Goal: Task Accomplishment & Management: Complete application form

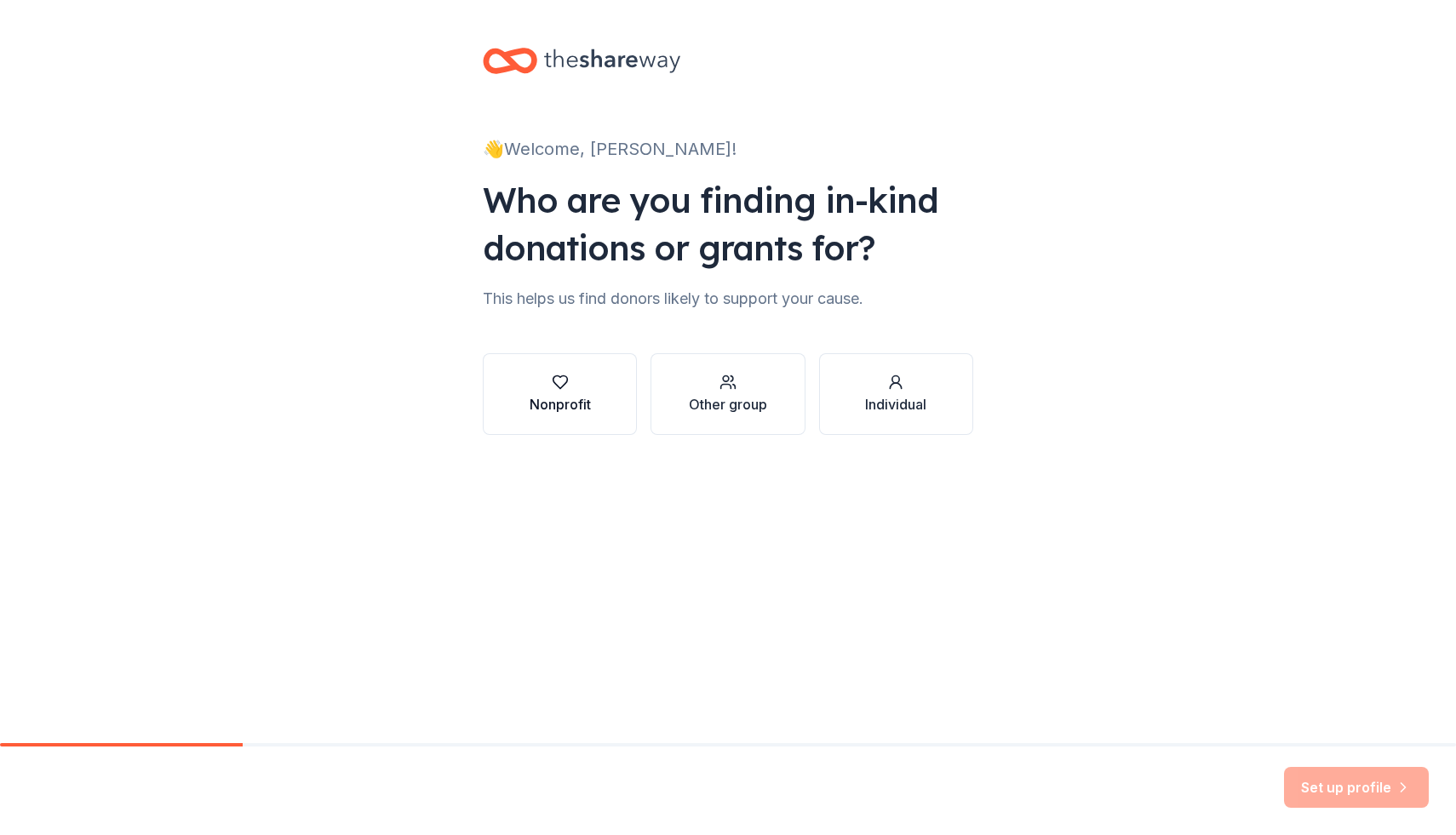
click at [531, 396] on div "Nonprofit" at bounding box center [560, 403] width 61 height 20
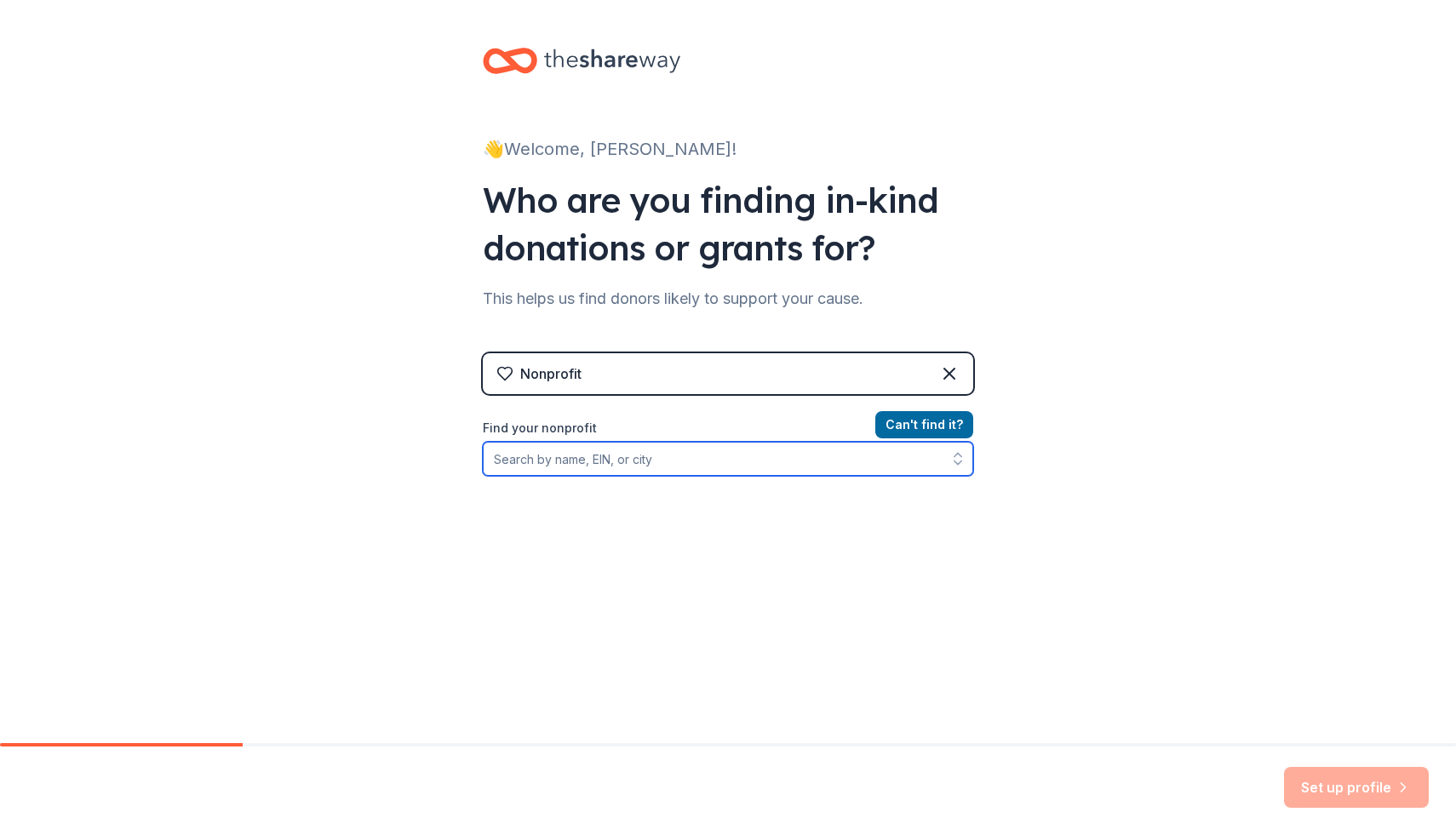
click at [637, 466] on input "Find your nonprofit" at bounding box center [728, 459] width 491 height 34
paste input "ririverplace@gmail.com"
type input "ririverplace@gmail.com"
drag, startPoint x: 631, startPoint y: 457, endPoint x: 455, endPoint y: 453, distance: 176.0
click at [456, 453] on div "👋 Welcome, Erin! Who are you finding in-kind donations or grants for? This help…" at bounding box center [728, 364] width 545 height 728
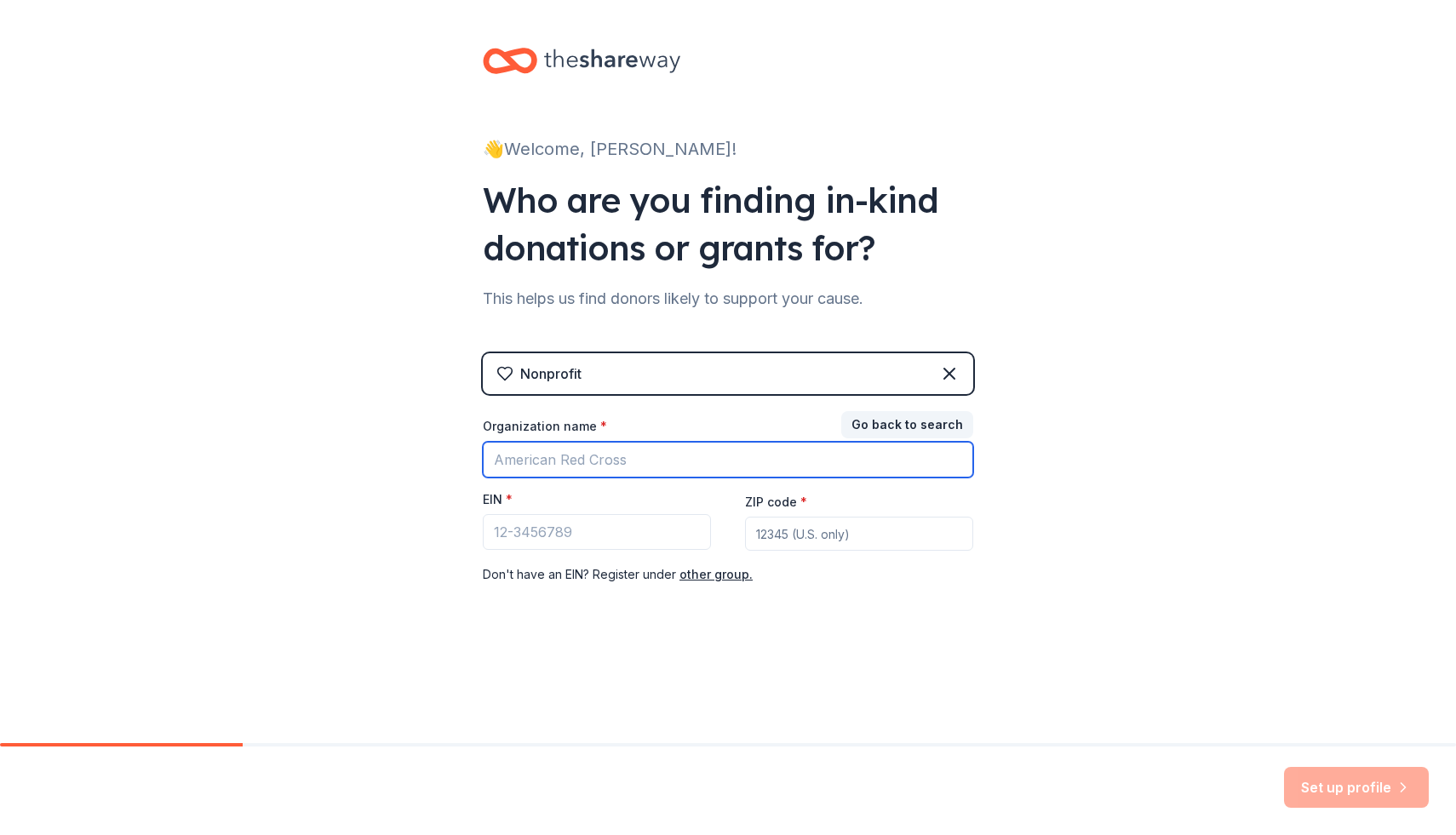
click at [601, 464] on input "Organization name *" at bounding box center [728, 460] width 491 height 36
type input "Dance Institute Performing Arts Foundation"
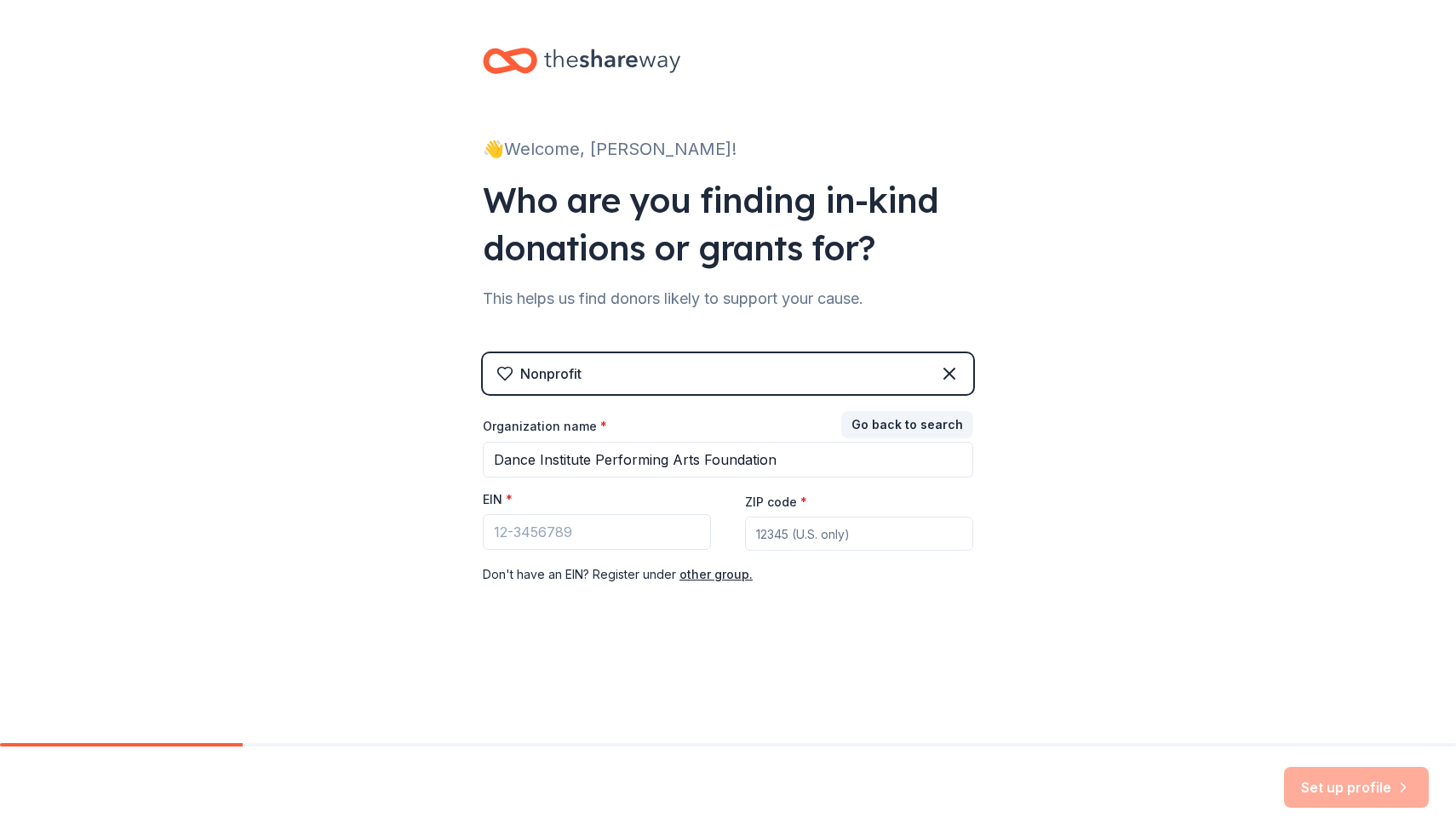
click at [796, 536] on input "ZIP code *" at bounding box center [858, 533] width 228 height 34
type input "78730"
click at [573, 531] on input "EIN *" at bounding box center [597, 531] width 228 height 36
click at [526, 540] on input "EIN *" at bounding box center [597, 531] width 228 height 36
paste input "90-0576700"
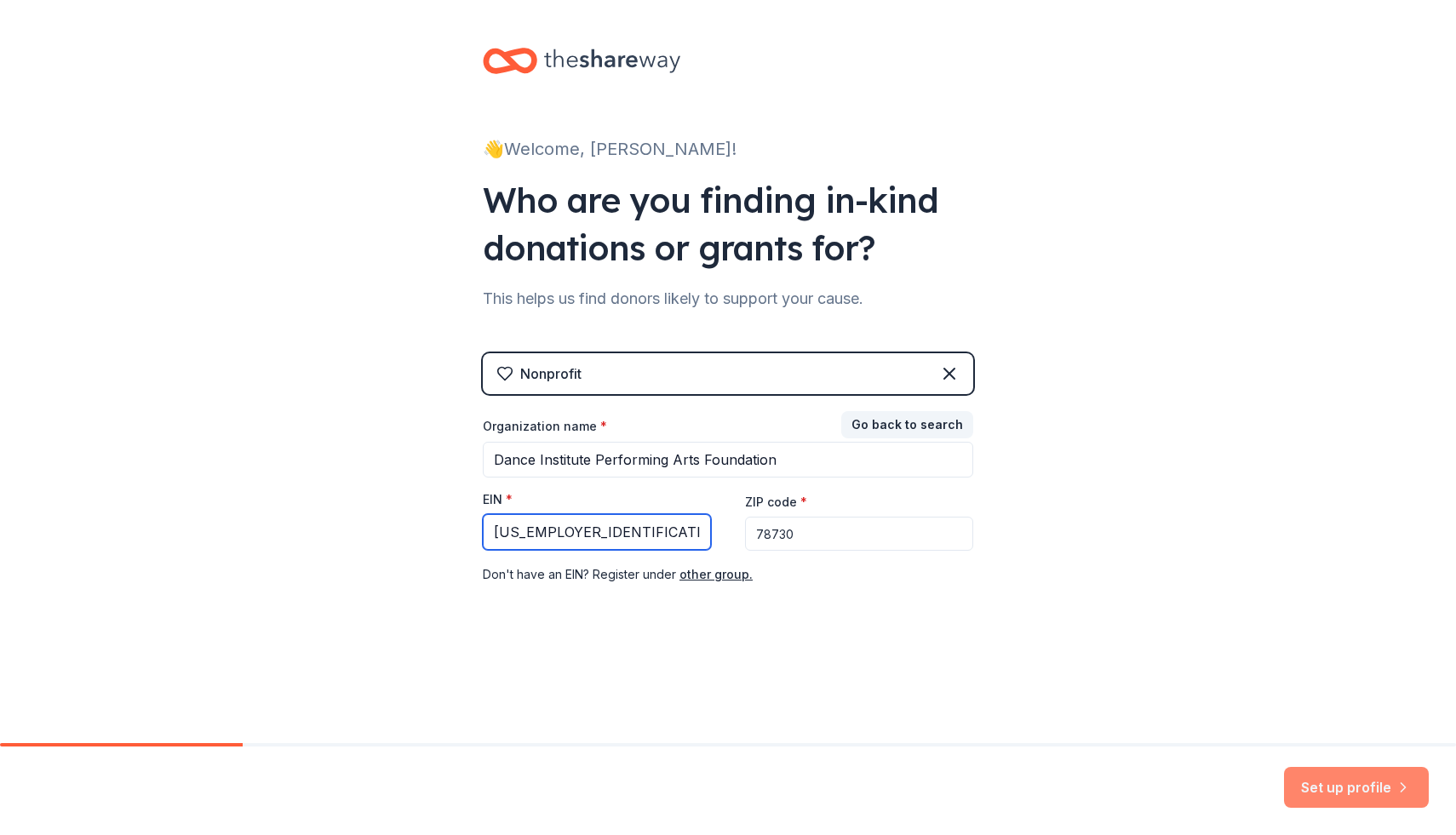
type input "90-0576700"
click at [1329, 790] on button "Set up profile" at bounding box center [1356, 787] width 145 height 41
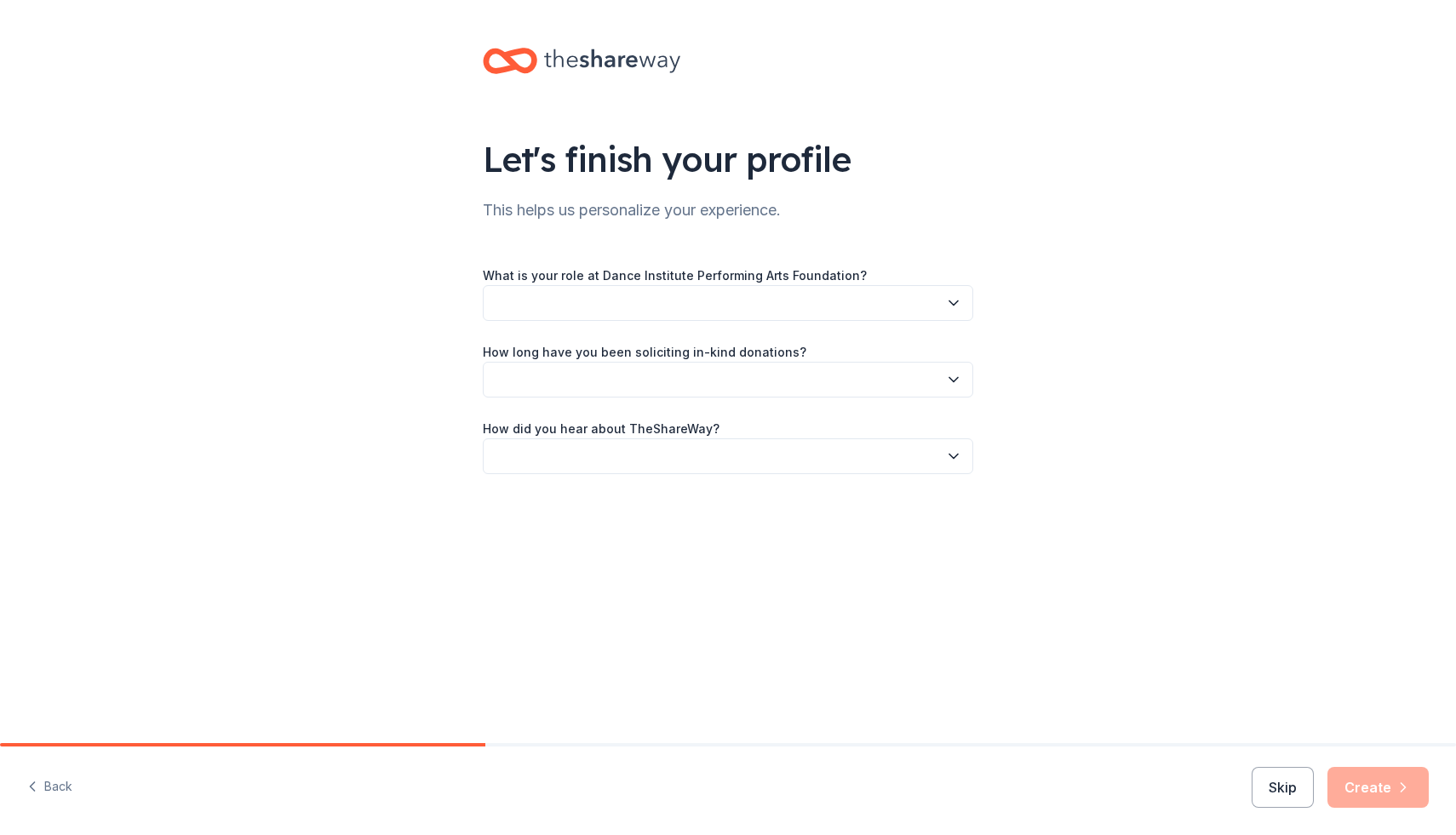
click at [574, 376] on button "button" at bounding box center [728, 379] width 491 height 36
click at [568, 424] on div "This is my first time!" at bounding box center [554, 425] width 108 height 20
click at [535, 299] on button "button" at bounding box center [728, 303] width 491 height 36
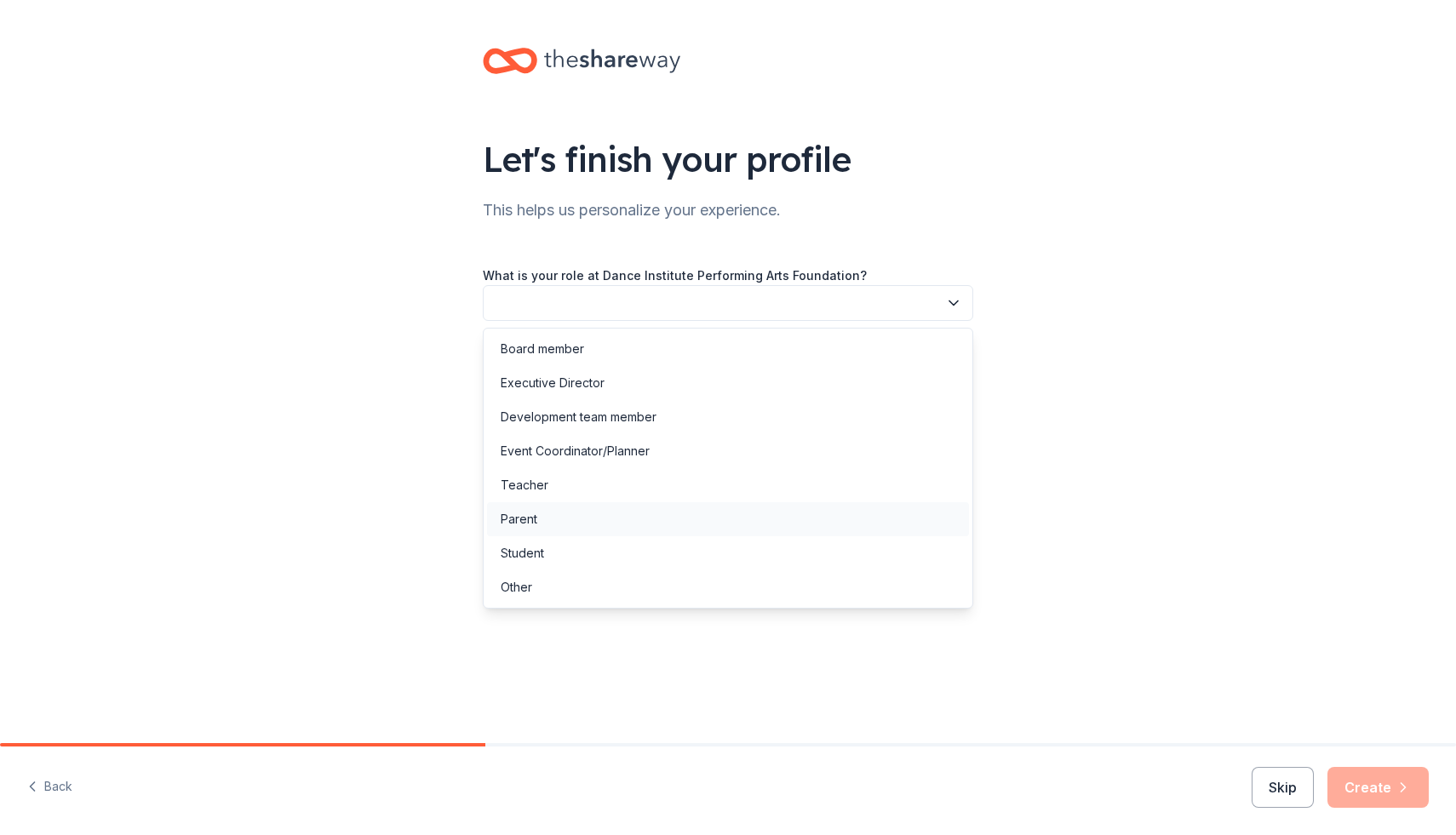
click at [536, 520] on div "Parent" at bounding box center [728, 519] width 482 height 34
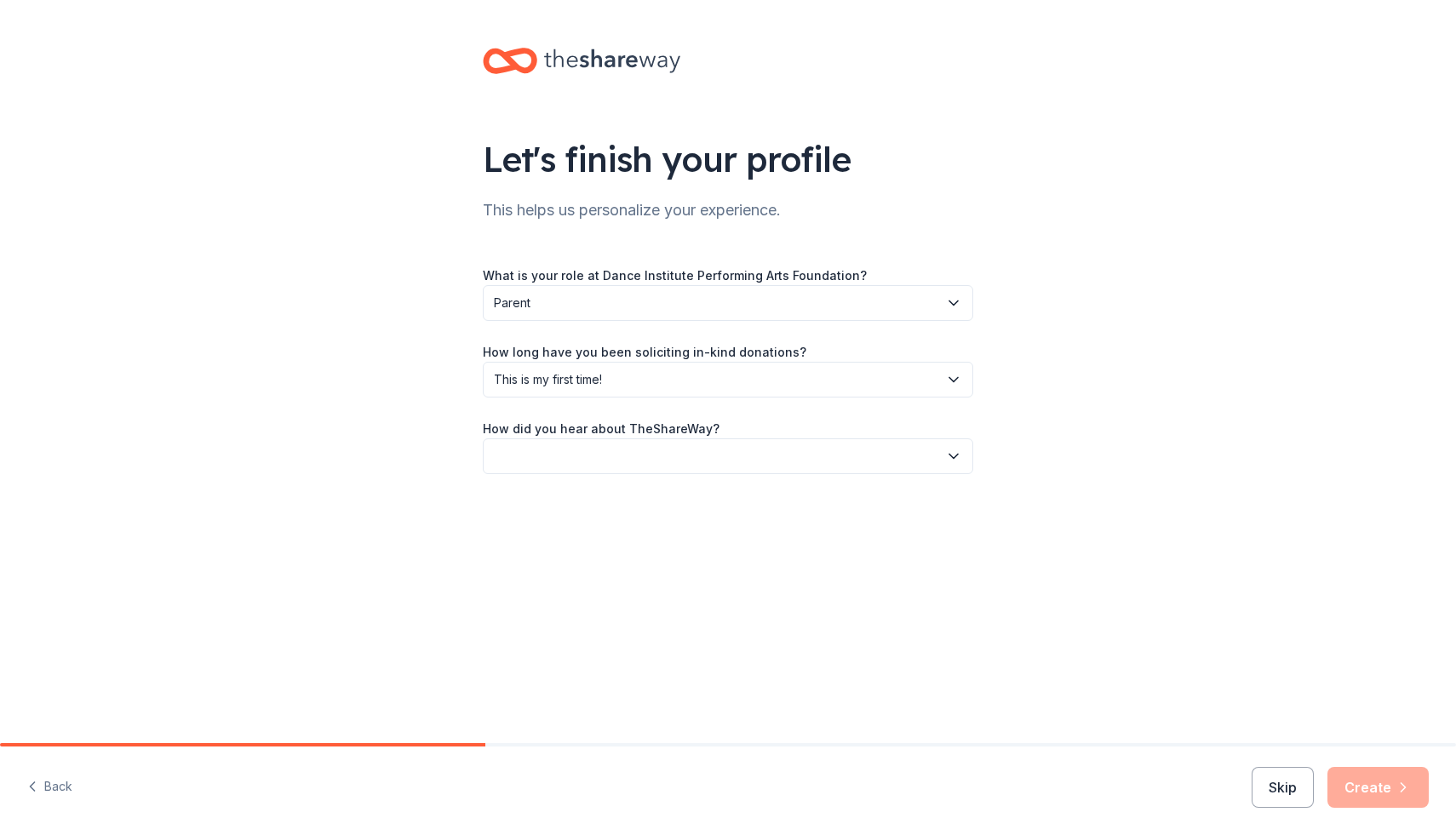
click at [553, 457] on button "button" at bounding box center [728, 456] width 491 height 36
click at [549, 548] on div "Online search" at bounding box center [728, 536] width 482 height 34
click at [1364, 796] on button "Create" at bounding box center [1378, 787] width 101 height 41
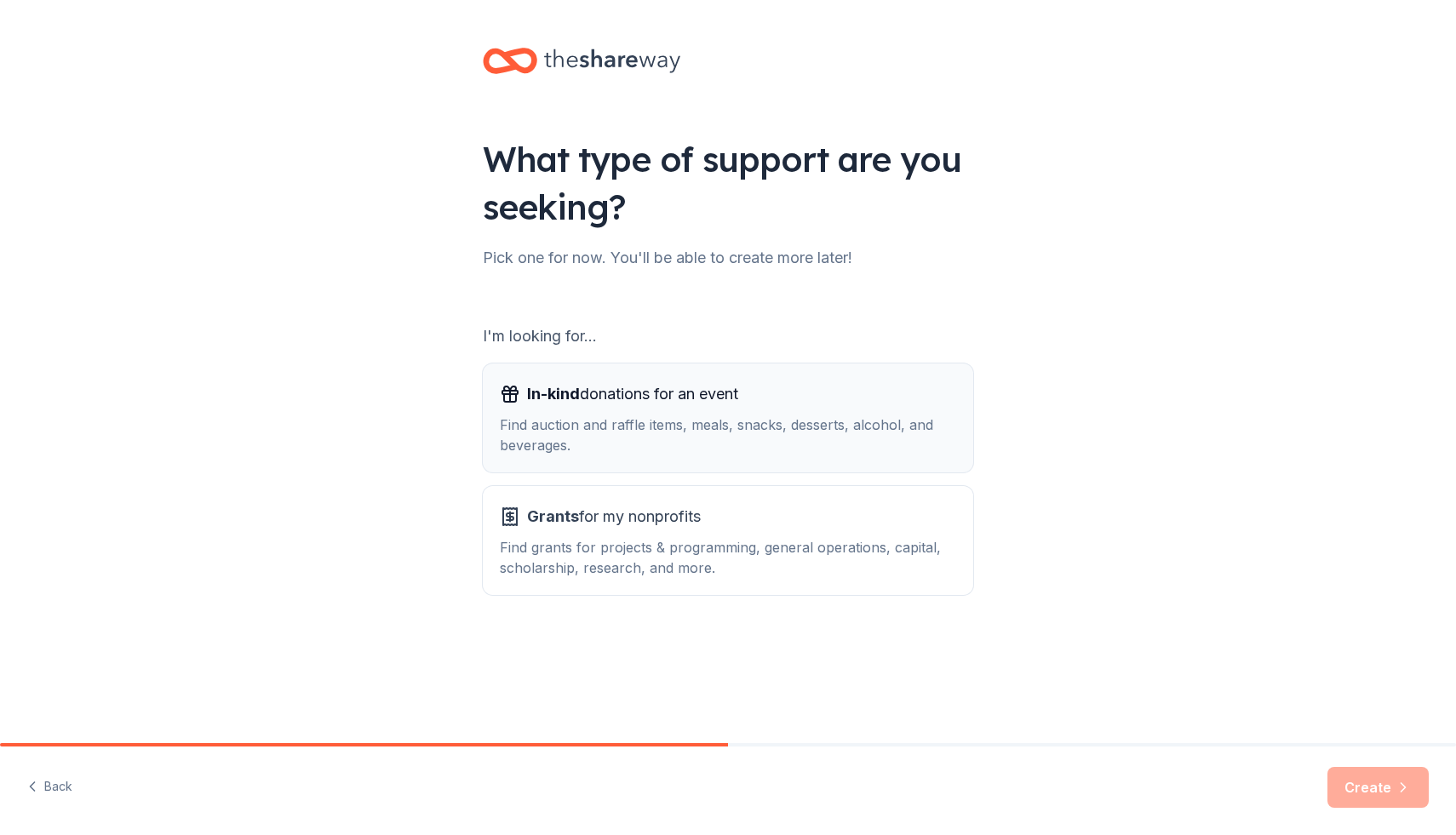
click at [618, 427] on div "Find auction and raffle items, meals, snacks, desserts, alcohol, and beverages." at bounding box center [728, 435] width 457 height 41
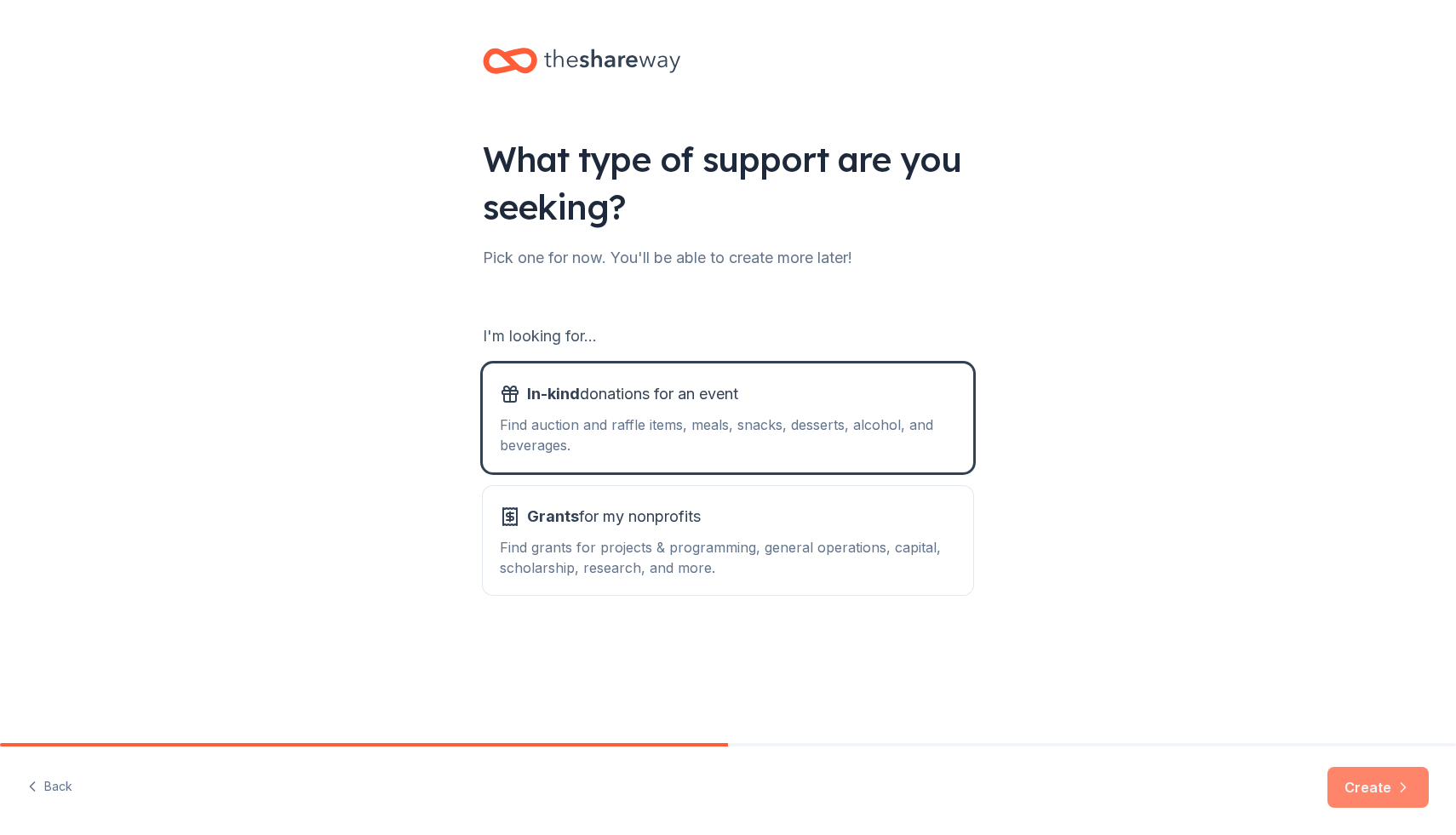
click at [1376, 787] on button "Create" at bounding box center [1378, 787] width 101 height 41
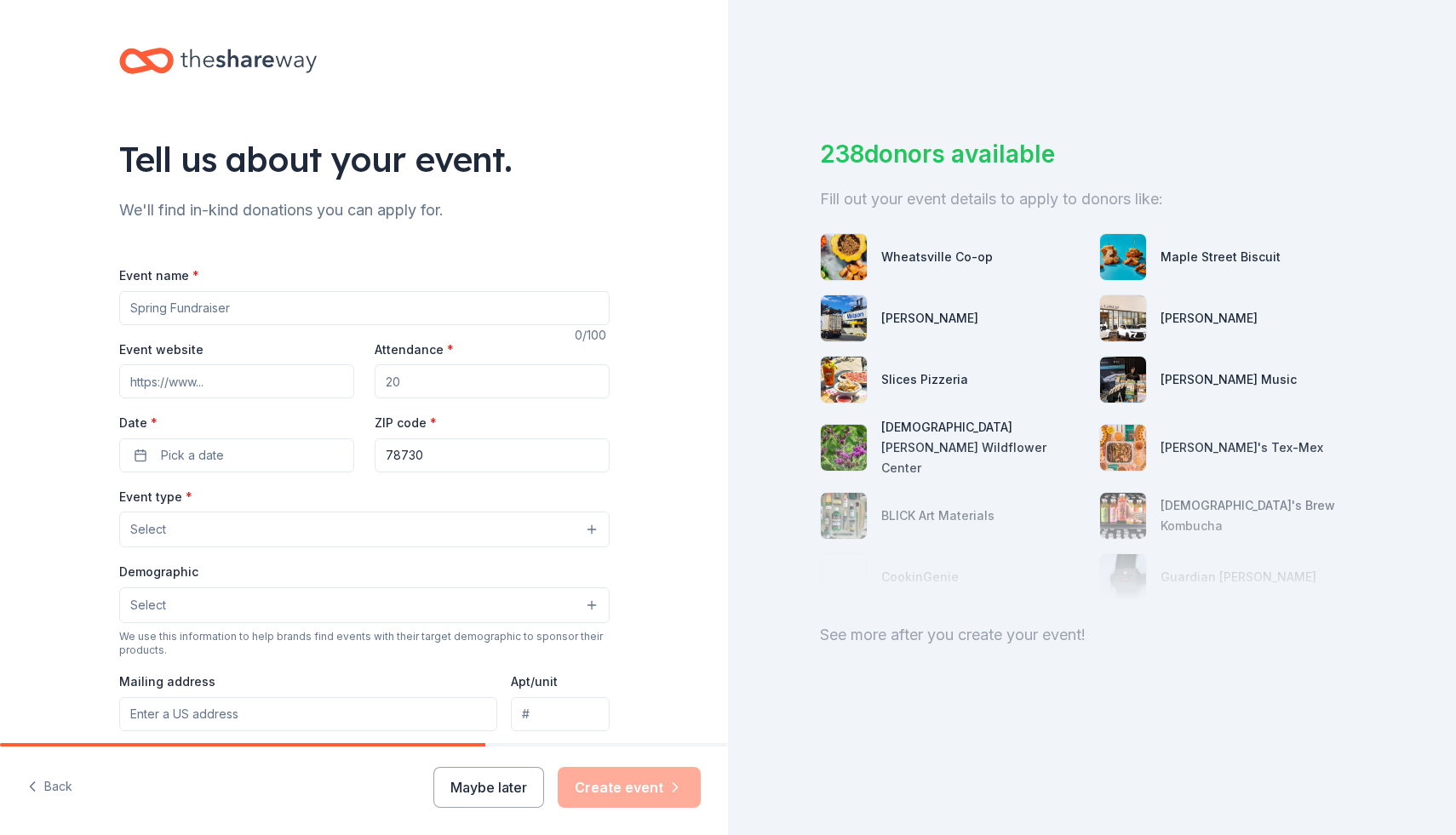
click at [247, 305] on input "Event name *" at bounding box center [365, 307] width 491 height 34
type input "Destiny Rising Fundraiser"
drag, startPoint x: 415, startPoint y: 386, endPoint x: 377, endPoint y: 381, distance: 38.3
click at [377, 381] on input "Attendance *" at bounding box center [492, 381] width 235 height 34
type input "500"
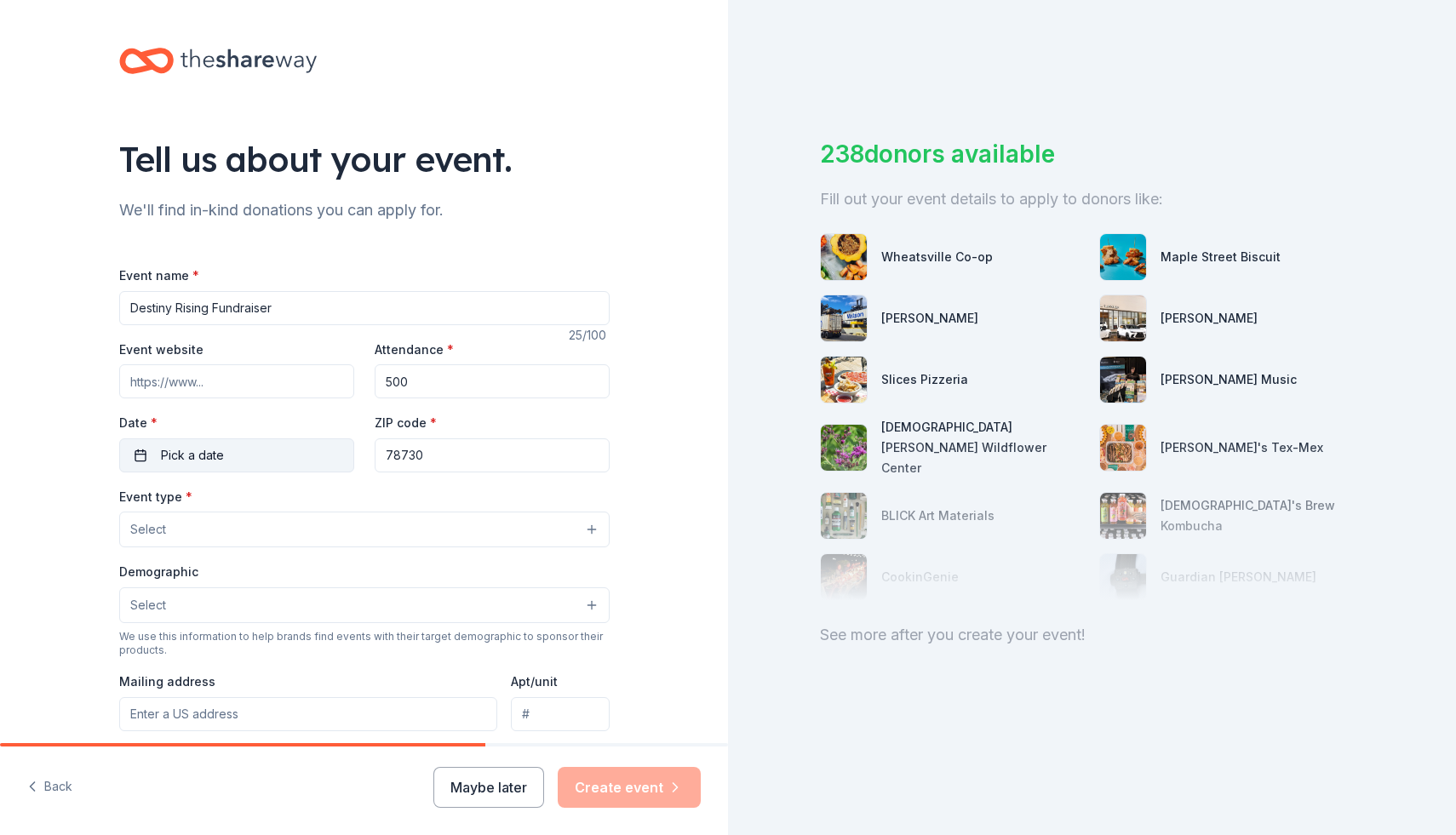
click at [279, 457] on button "Pick a date" at bounding box center [237, 455] width 235 height 34
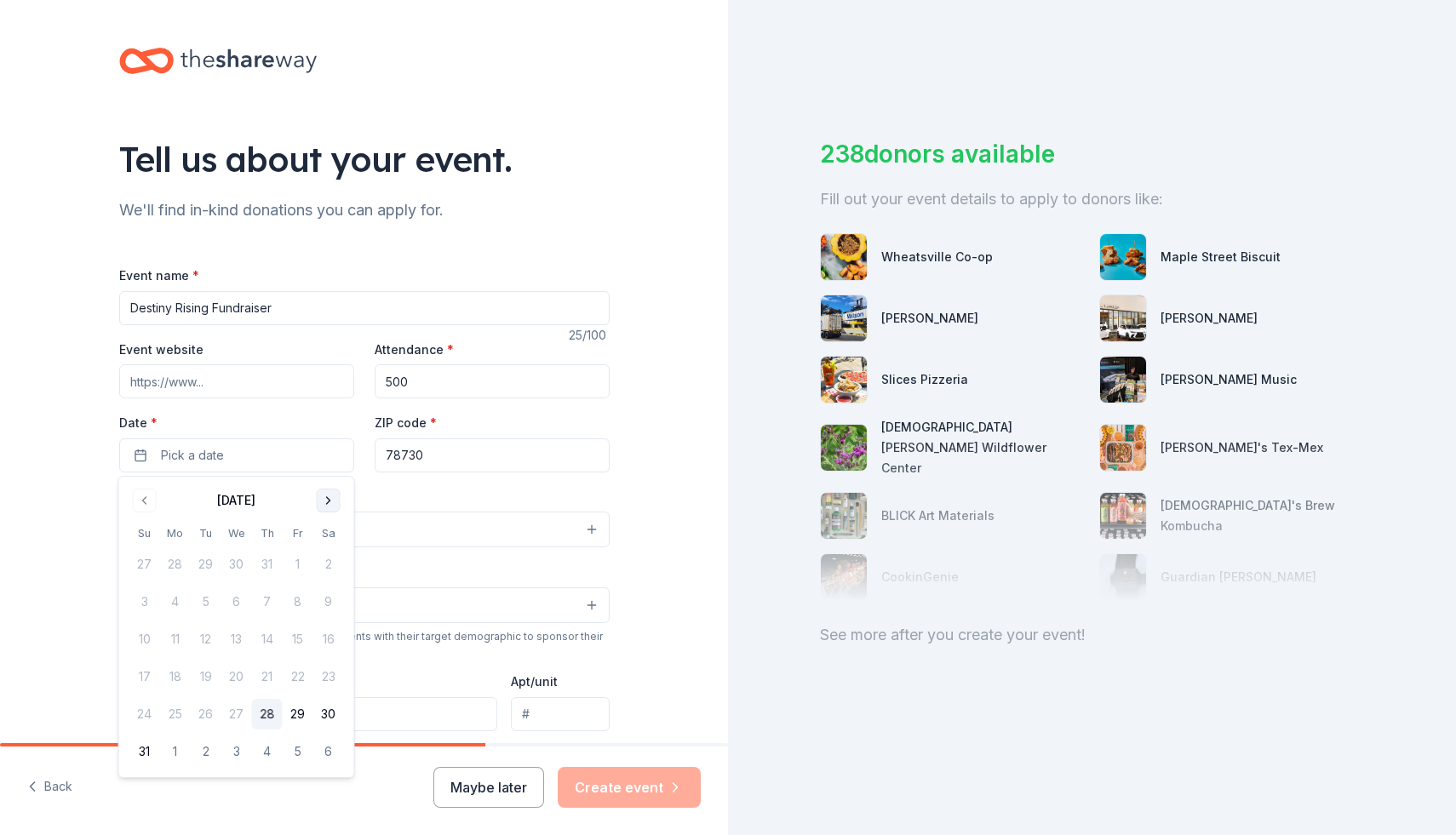
click at [329, 506] on button "Go to next month" at bounding box center [329, 500] width 24 height 24
click at [244, 673] on button "22" at bounding box center [237, 677] width 31 height 31
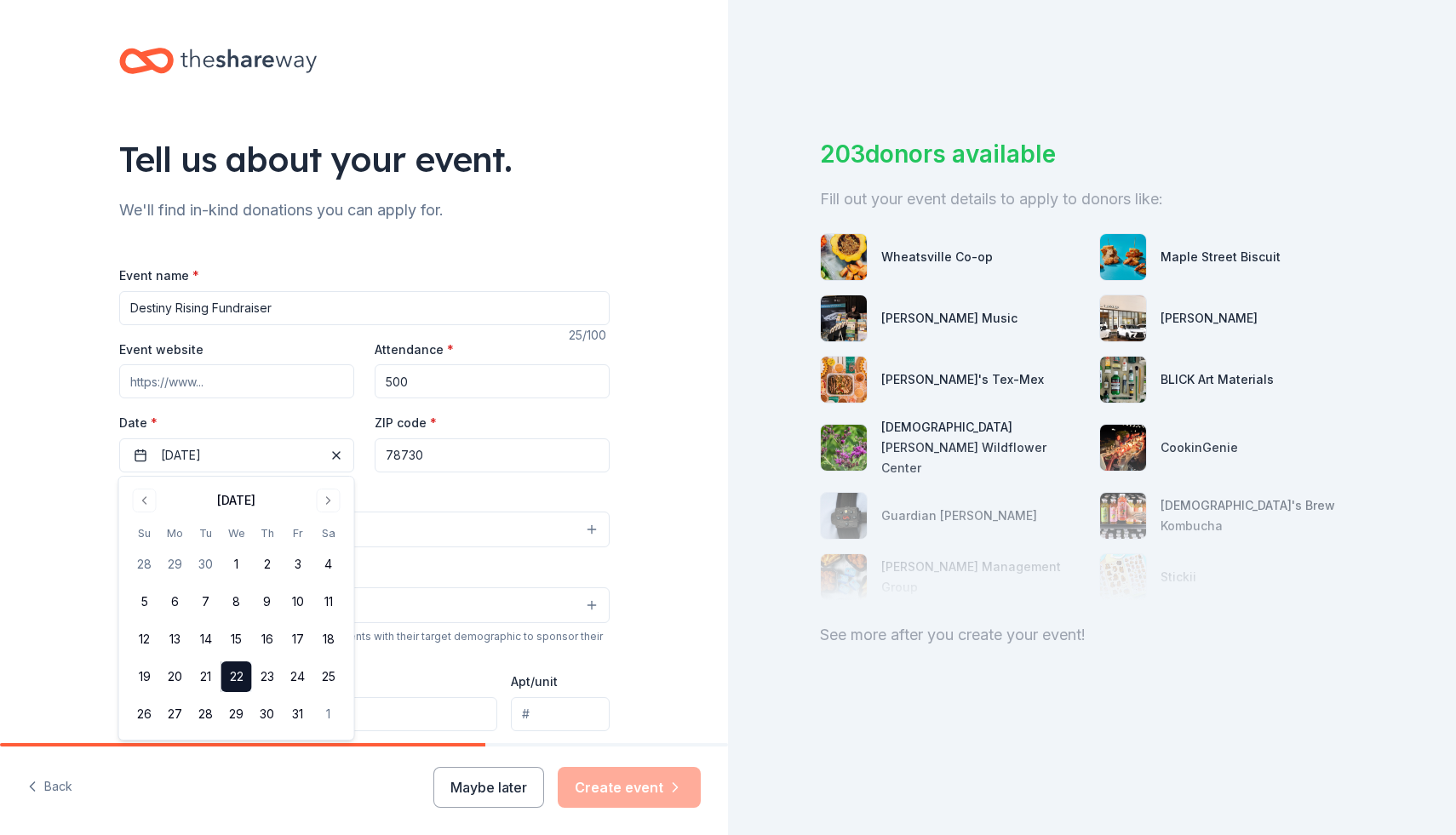
click at [459, 478] on div "Event name * Destiny Rising Fundraiser 25 /100 Event website Attendance * 500 D…" at bounding box center [365, 658] width 491 height 787
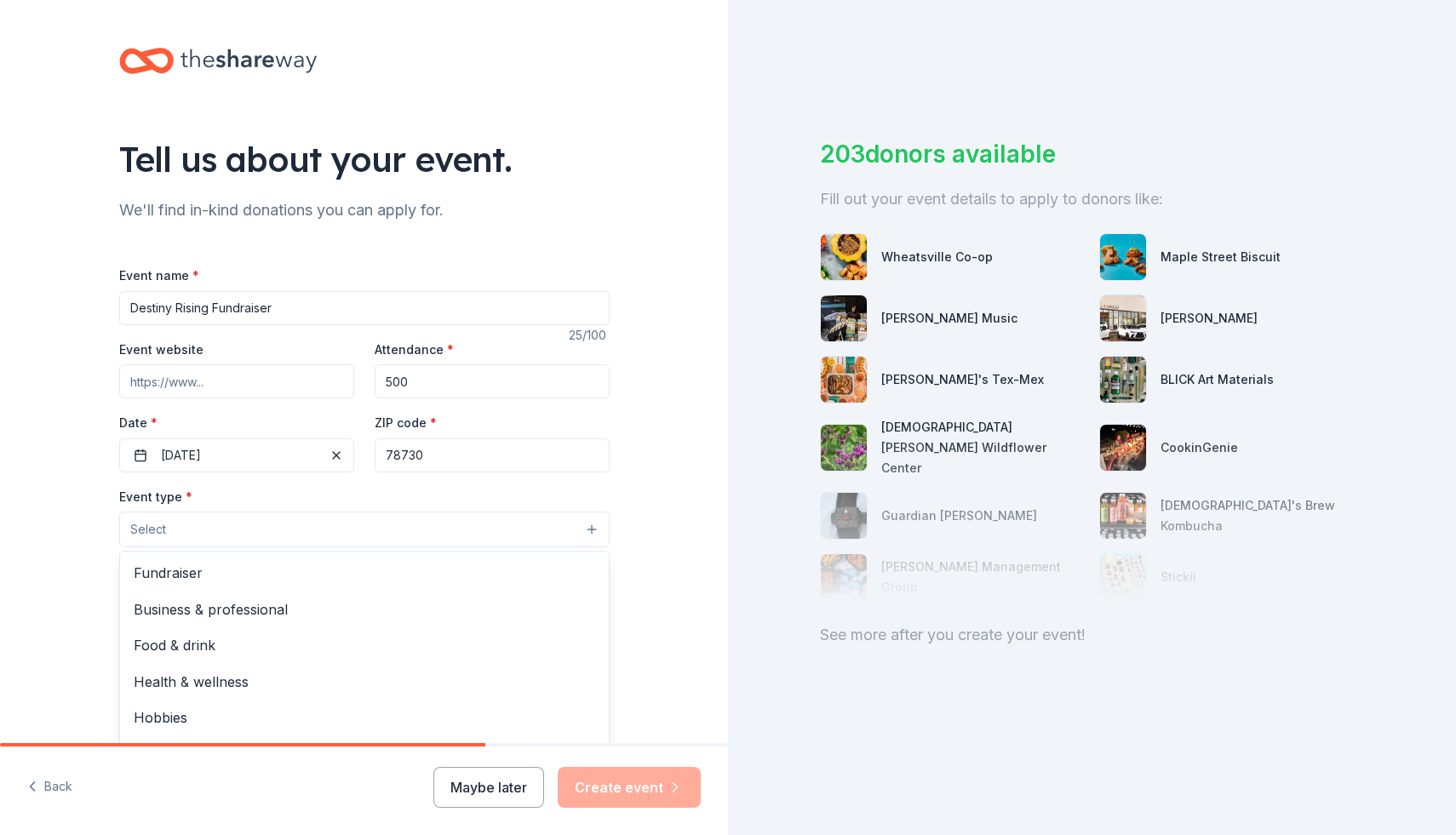
click at [372, 535] on button "Select" at bounding box center [365, 530] width 491 height 36
click at [245, 570] on span "Fundraiser" at bounding box center [365, 572] width 462 height 22
click at [665, 558] on div "Tell us about your event. We'll find in-kind donations you can apply for. Event…" at bounding box center [364, 567] width 728 height 1135
click at [547, 610] on button "Select" at bounding box center [365, 607] width 491 height 36
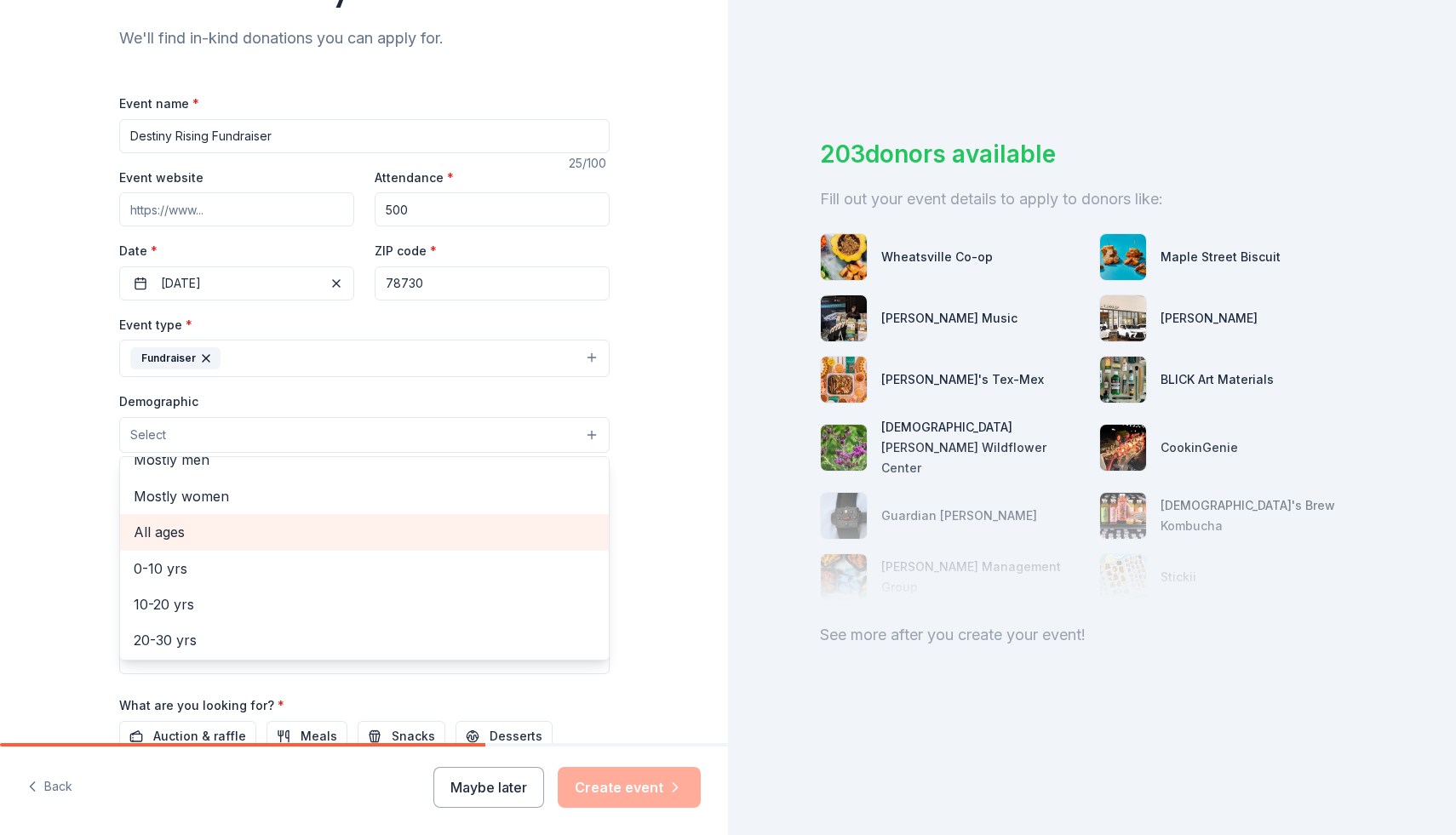
scroll to position [41, 0]
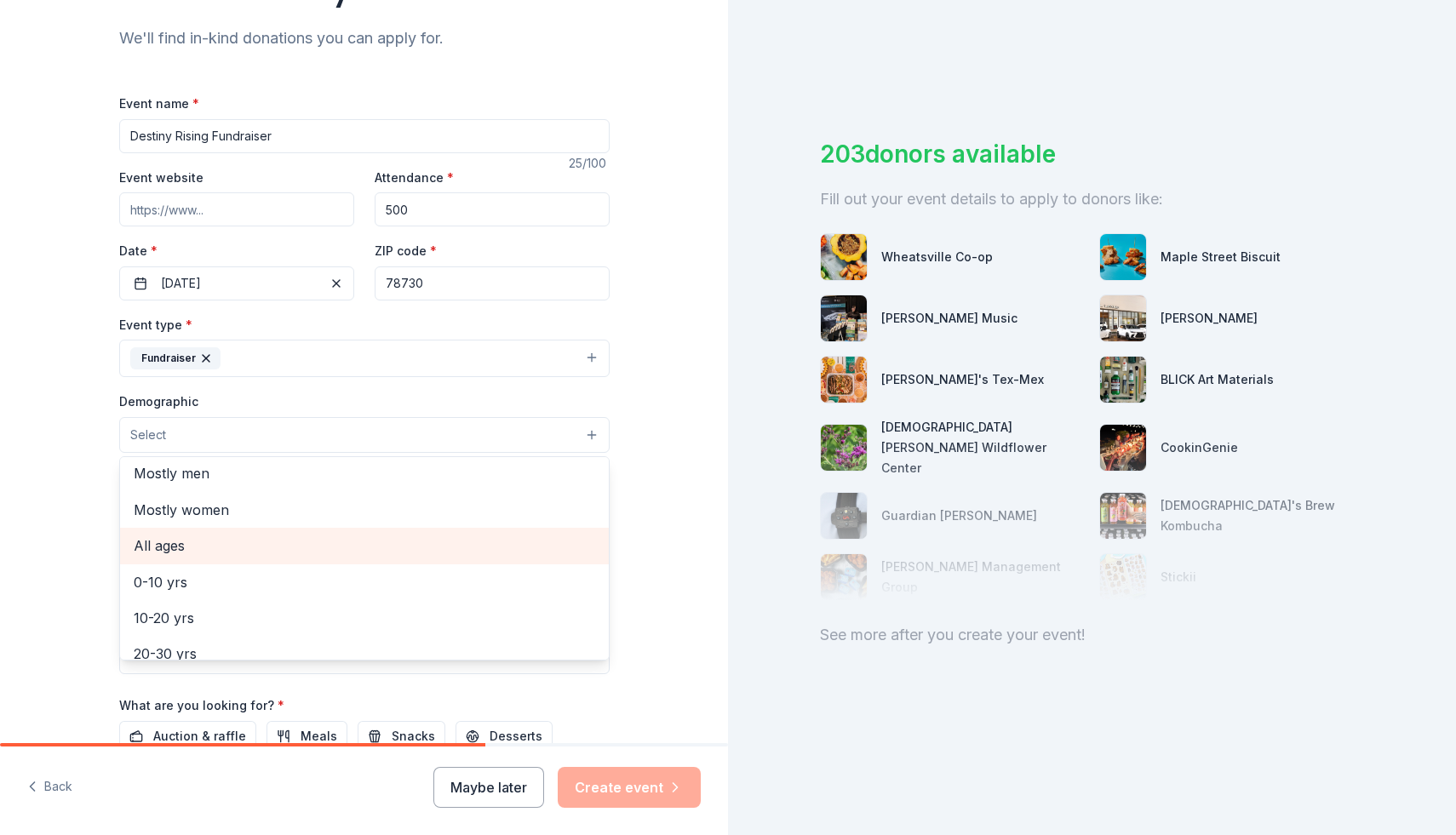
click at [359, 559] on div "All ages" at bounding box center [365, 545] width 489 height 36
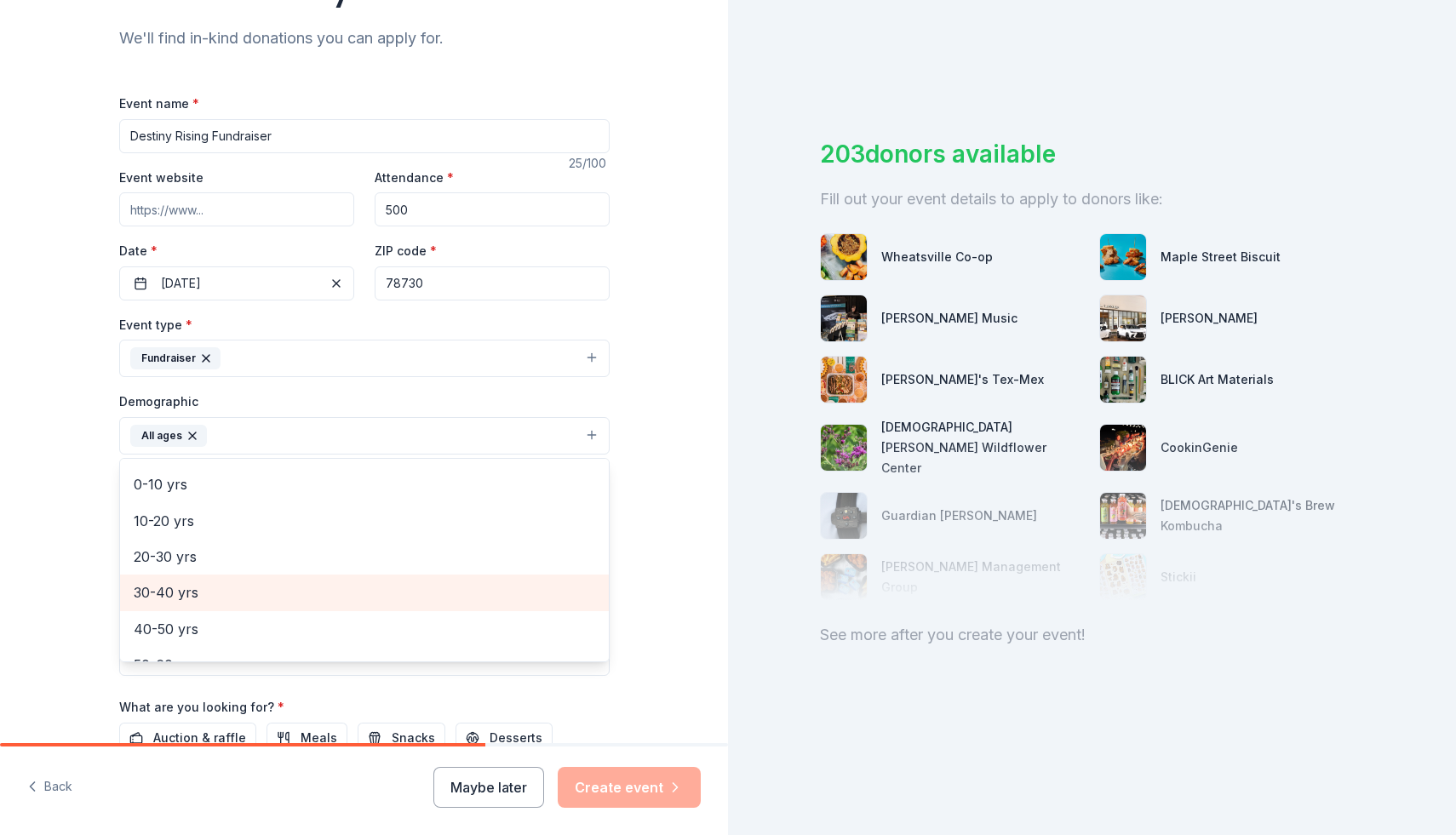
scroll to position [0, 0]
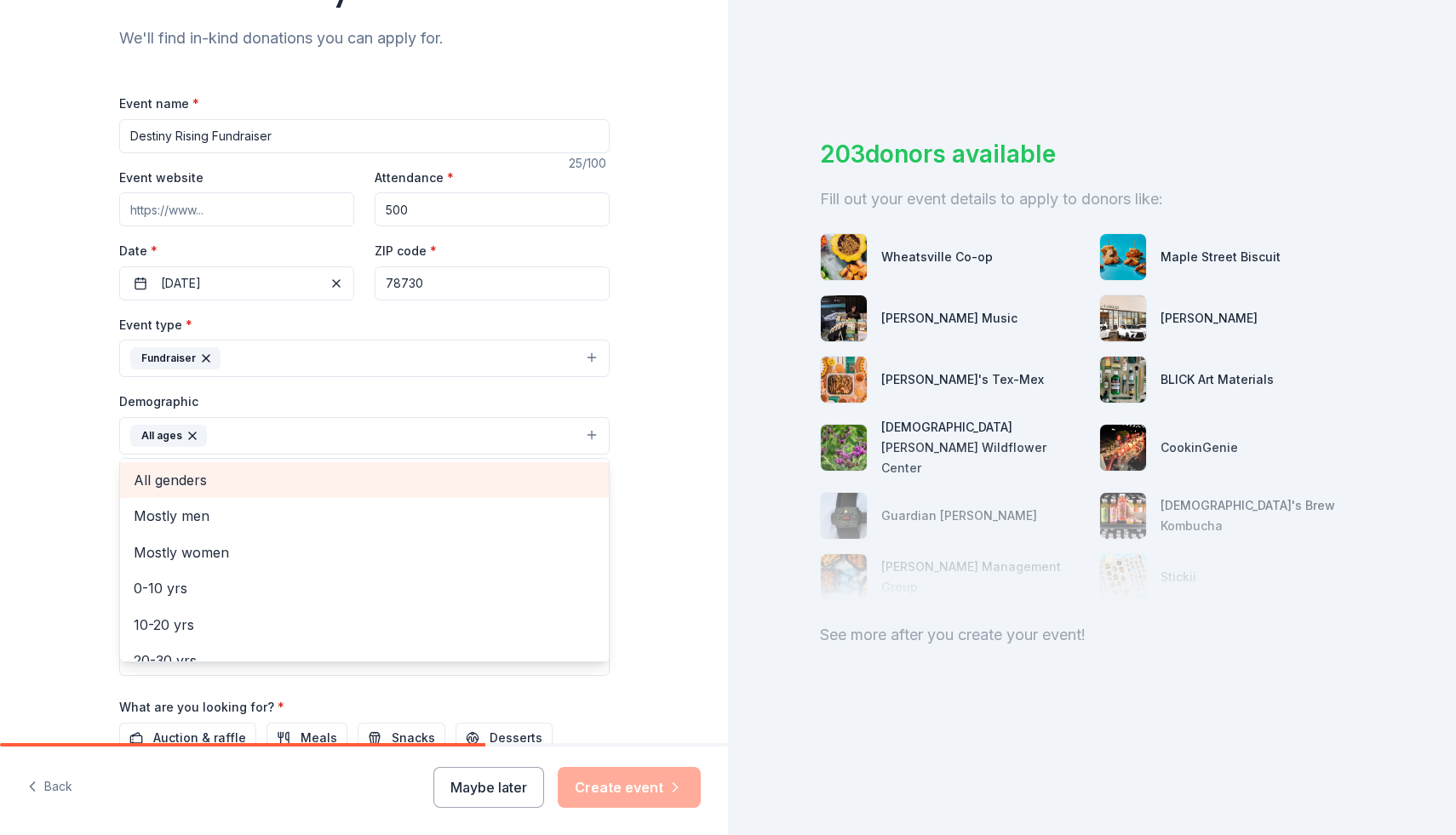
click at [245, 482] on span "All genders" at bounding box center [365, 480] width 462 height 22
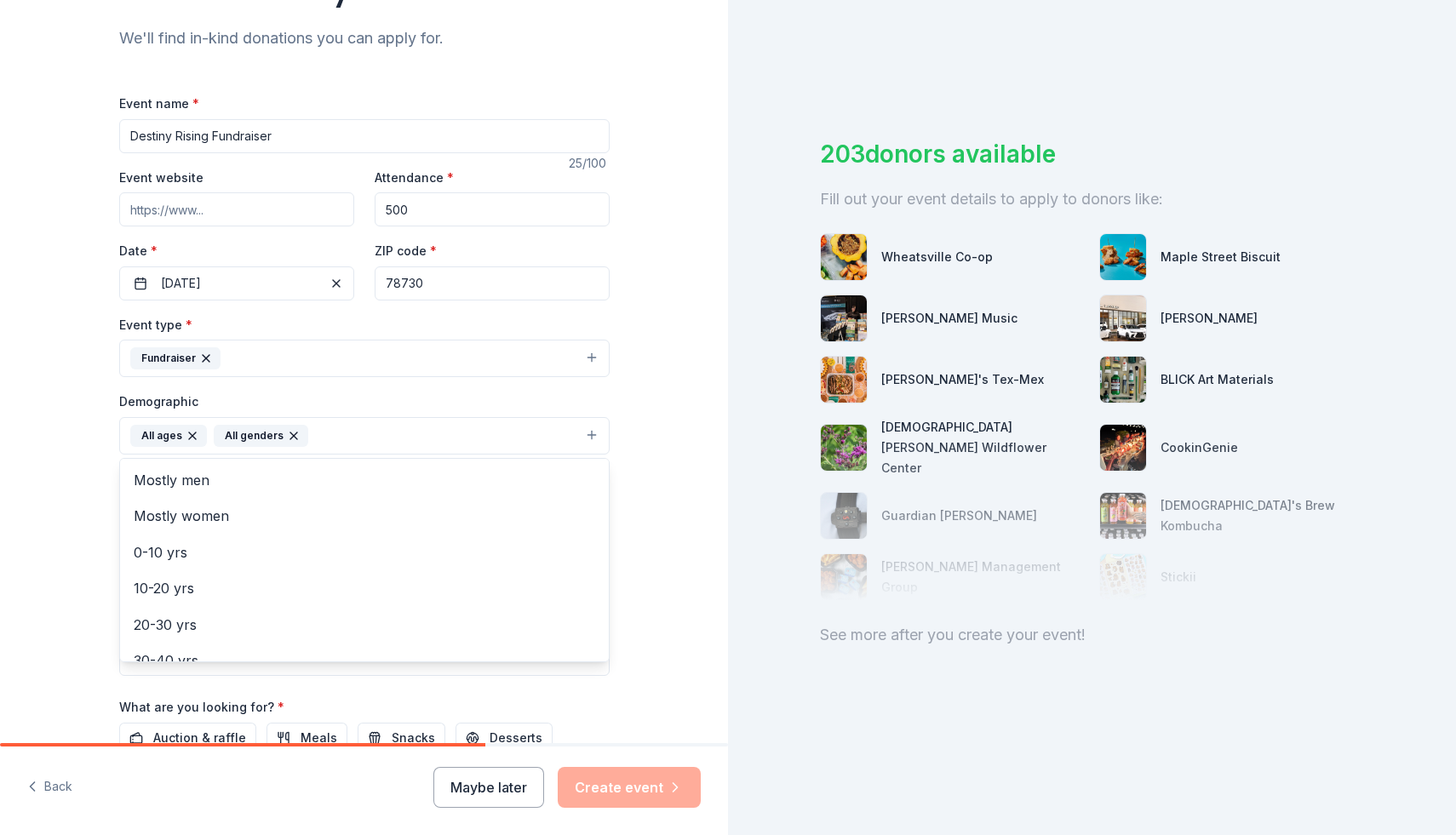
click at [643, 574] on div "Tell us about your event. We'll find in-kind donations you can apply for. Event…" at bounding box center [364, 397] width 728 height 1137
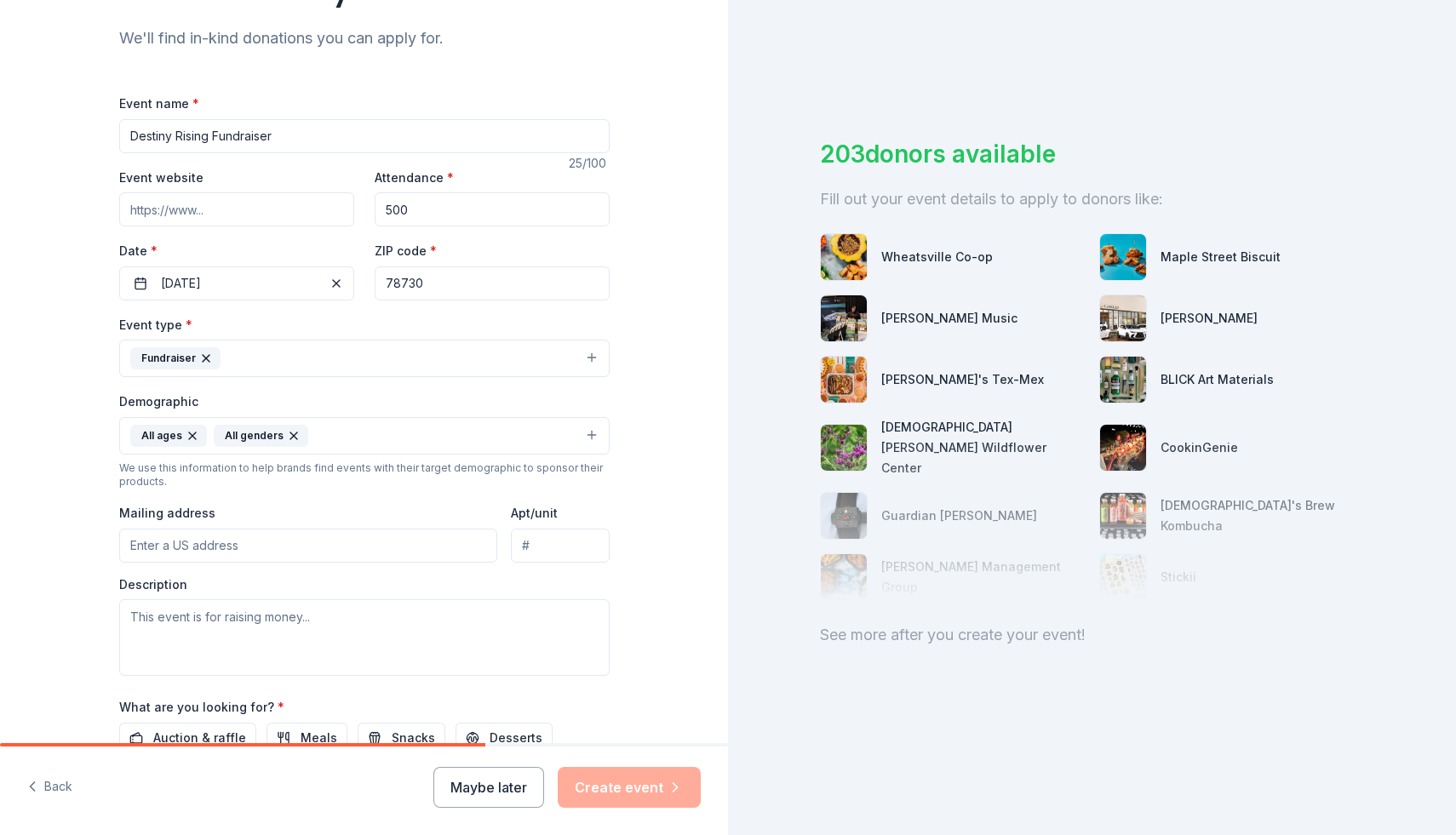
click at [209, 556] on input "Mailing address" at bounding box center [308, 545] width 379 height 34
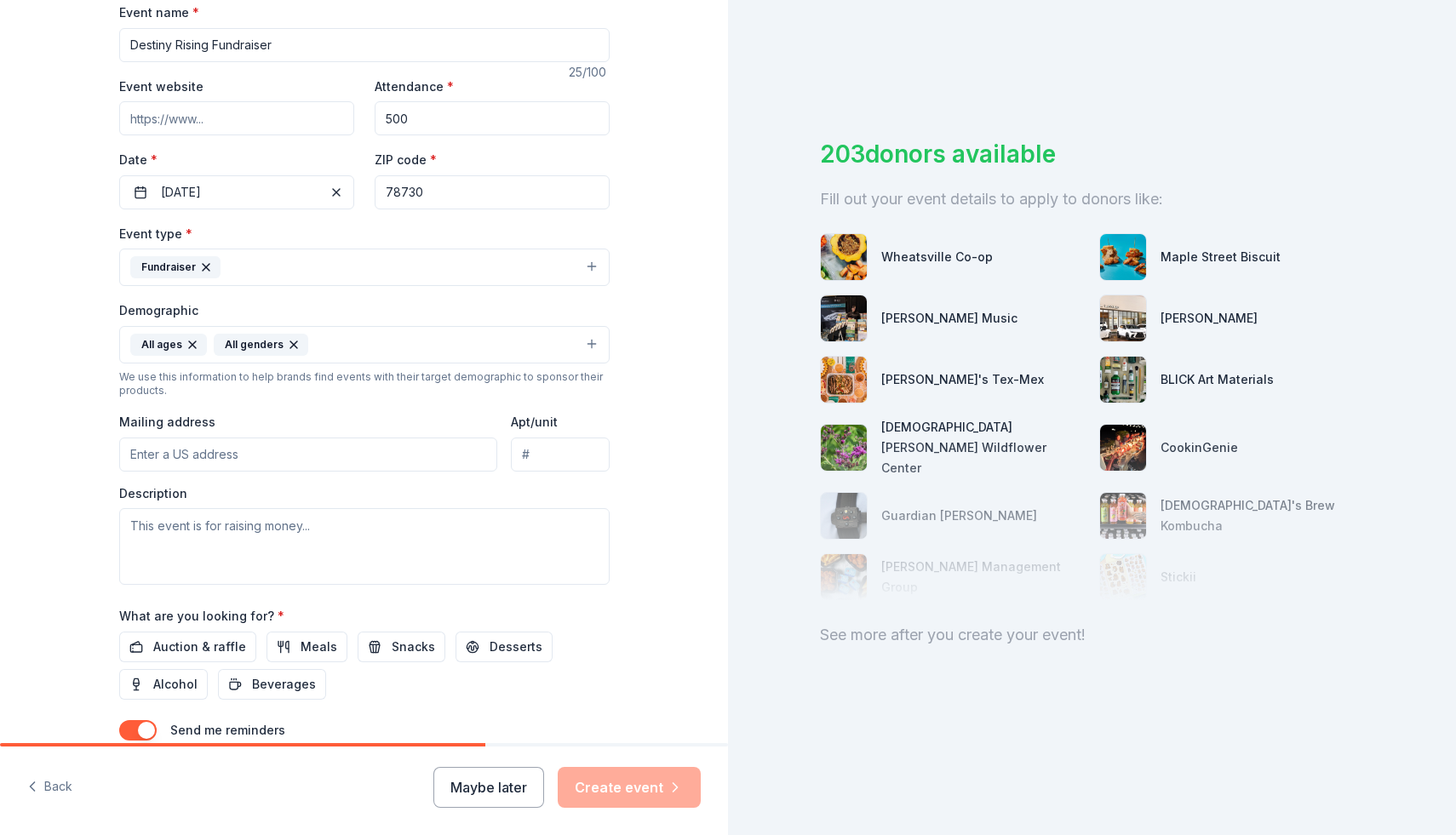
scroll to position [287, 0]
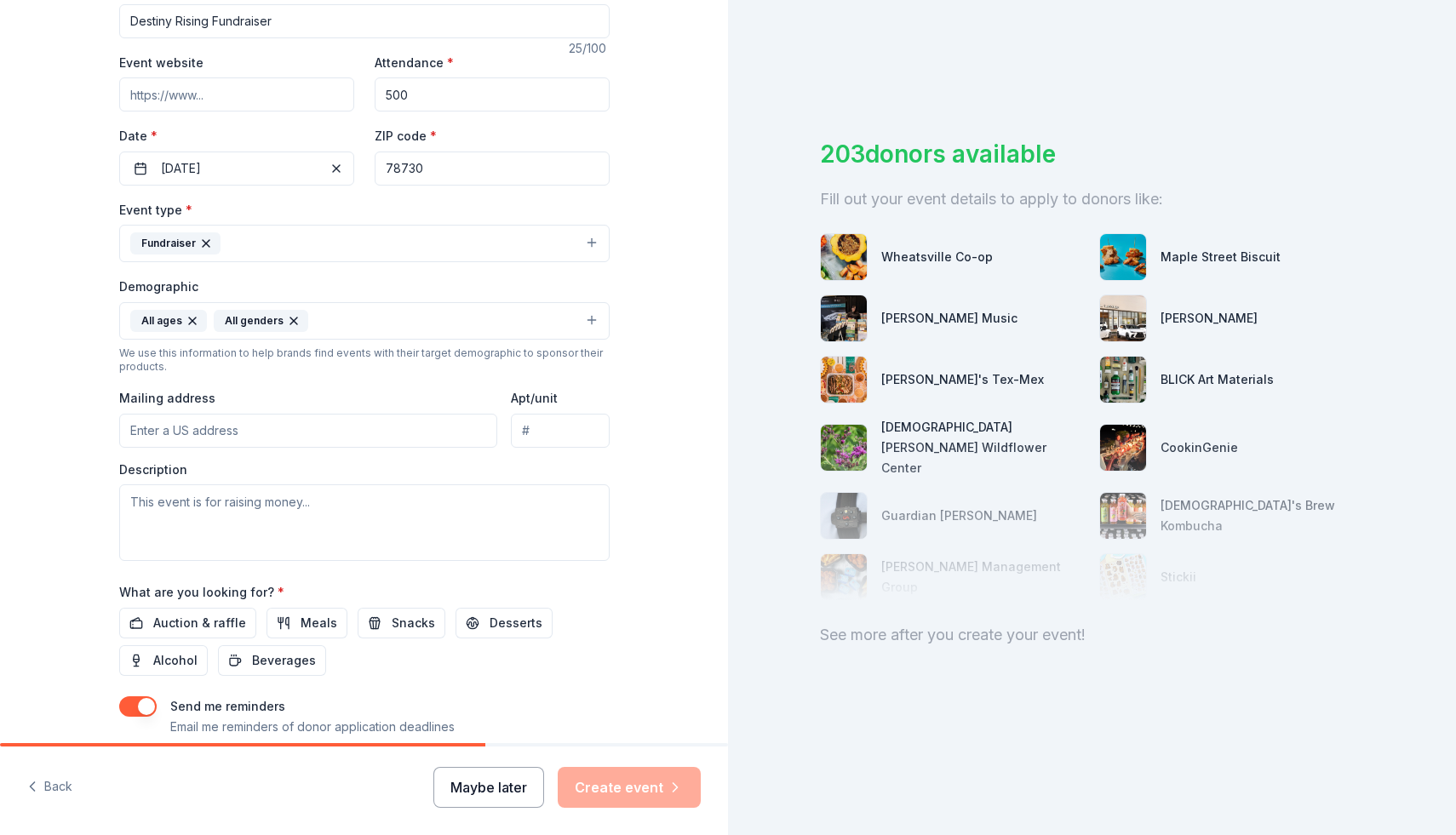
click at [483, 784] on button "Maybe later" at bounding box center [489, 787] width 111 height 41
click at [131, 708] on button "button" at bounding box center [138, 706] width 38 height 20
click at [529, 797] on button "Maybe later" at bounding box center [489, 787] width 111 height 41
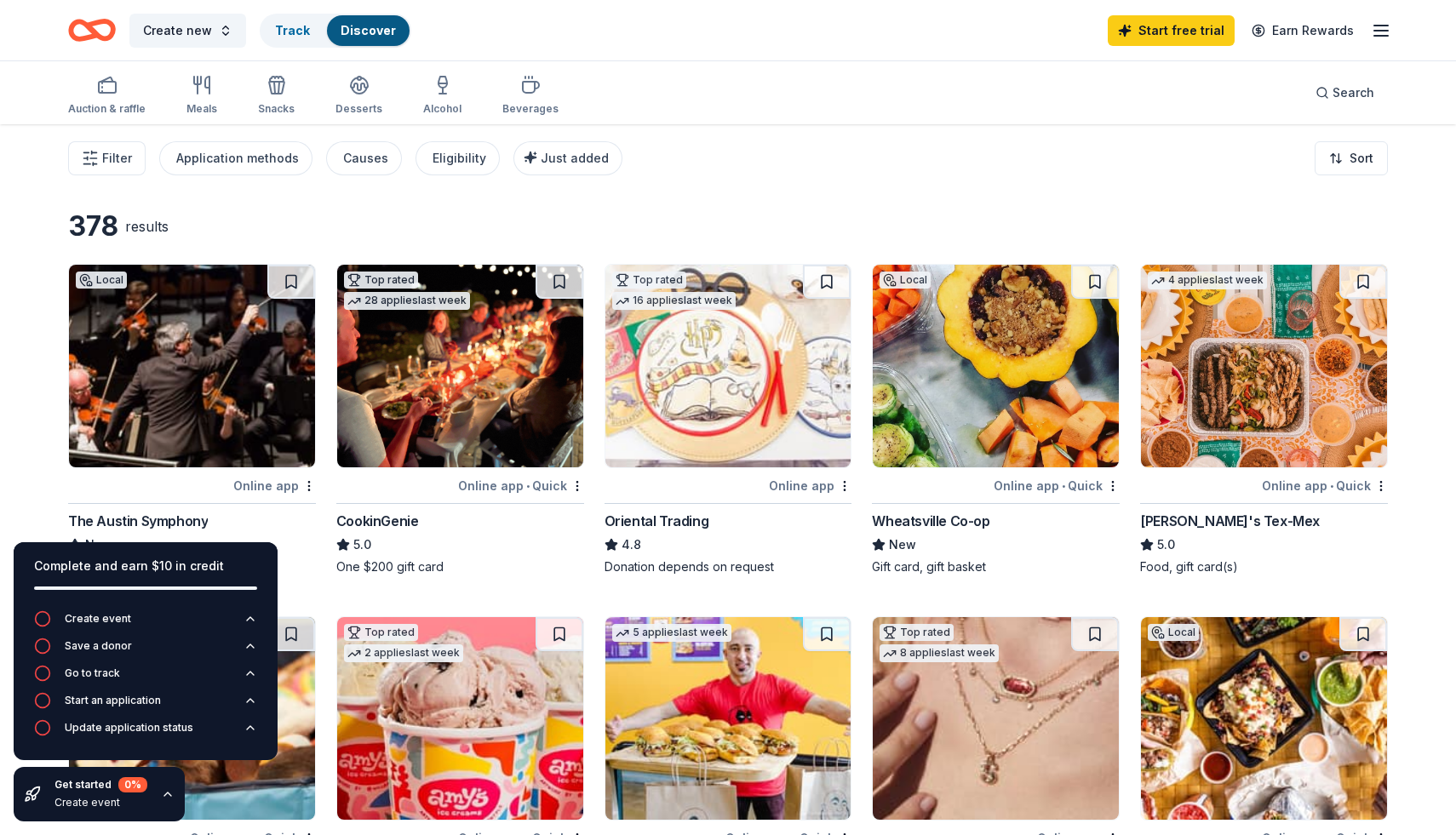
click at [161, 797] on icon "button" at bounding box center [168, 794] width 14 height 14
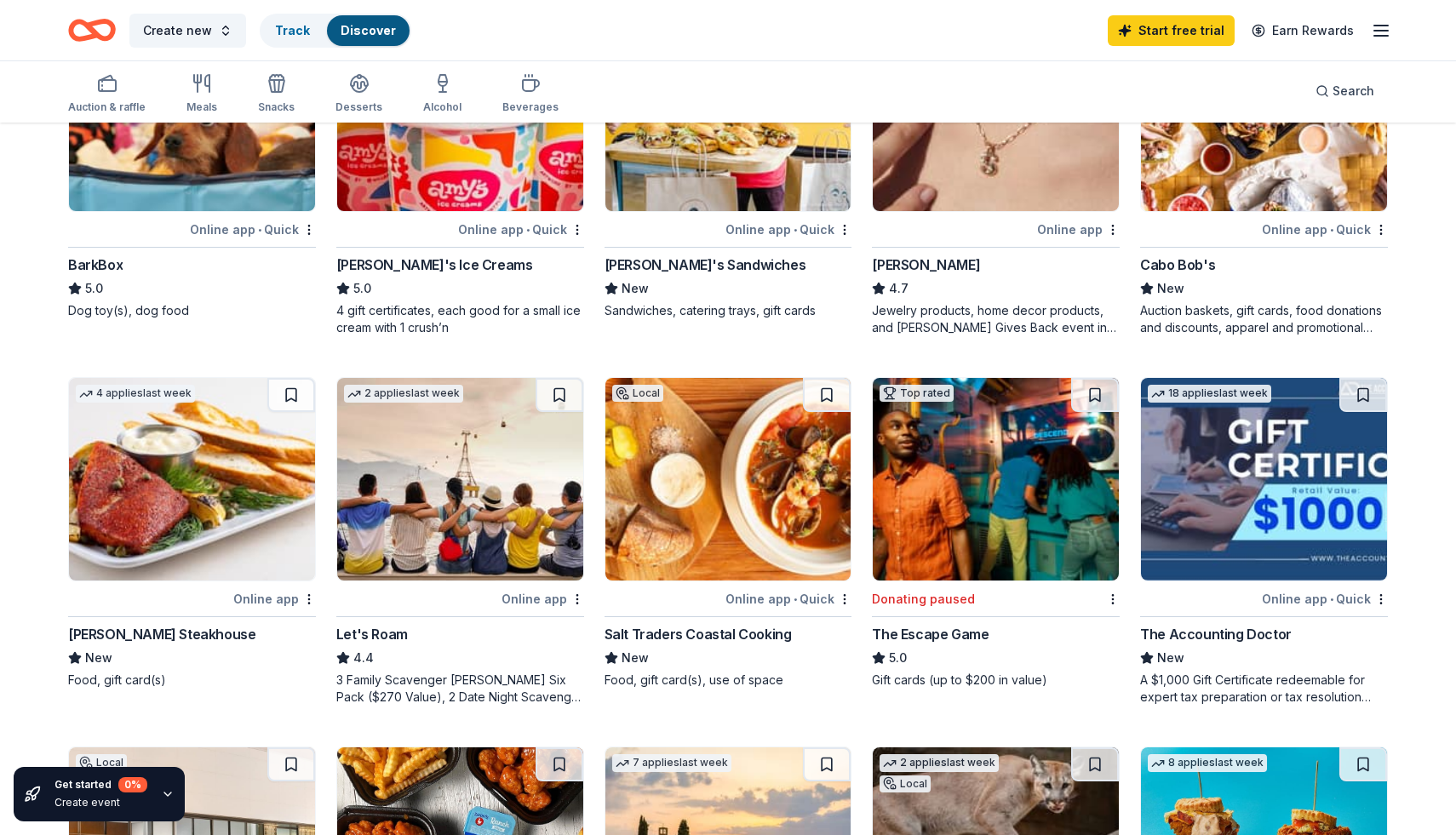
scroll to position [611, 0]
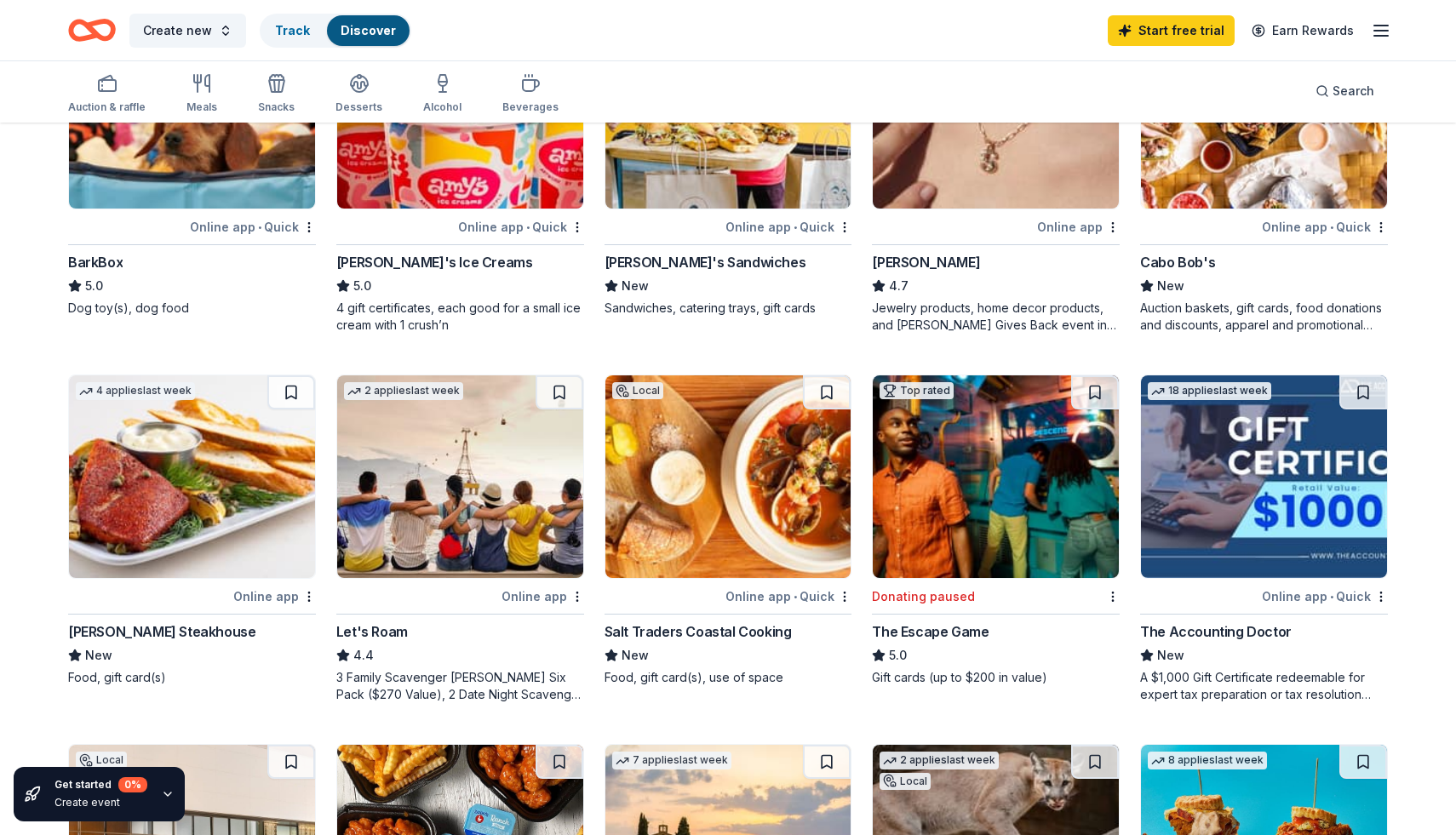
click at [256, 598] on div "Online app" at bounding box center [275, 596] width 82 height 21
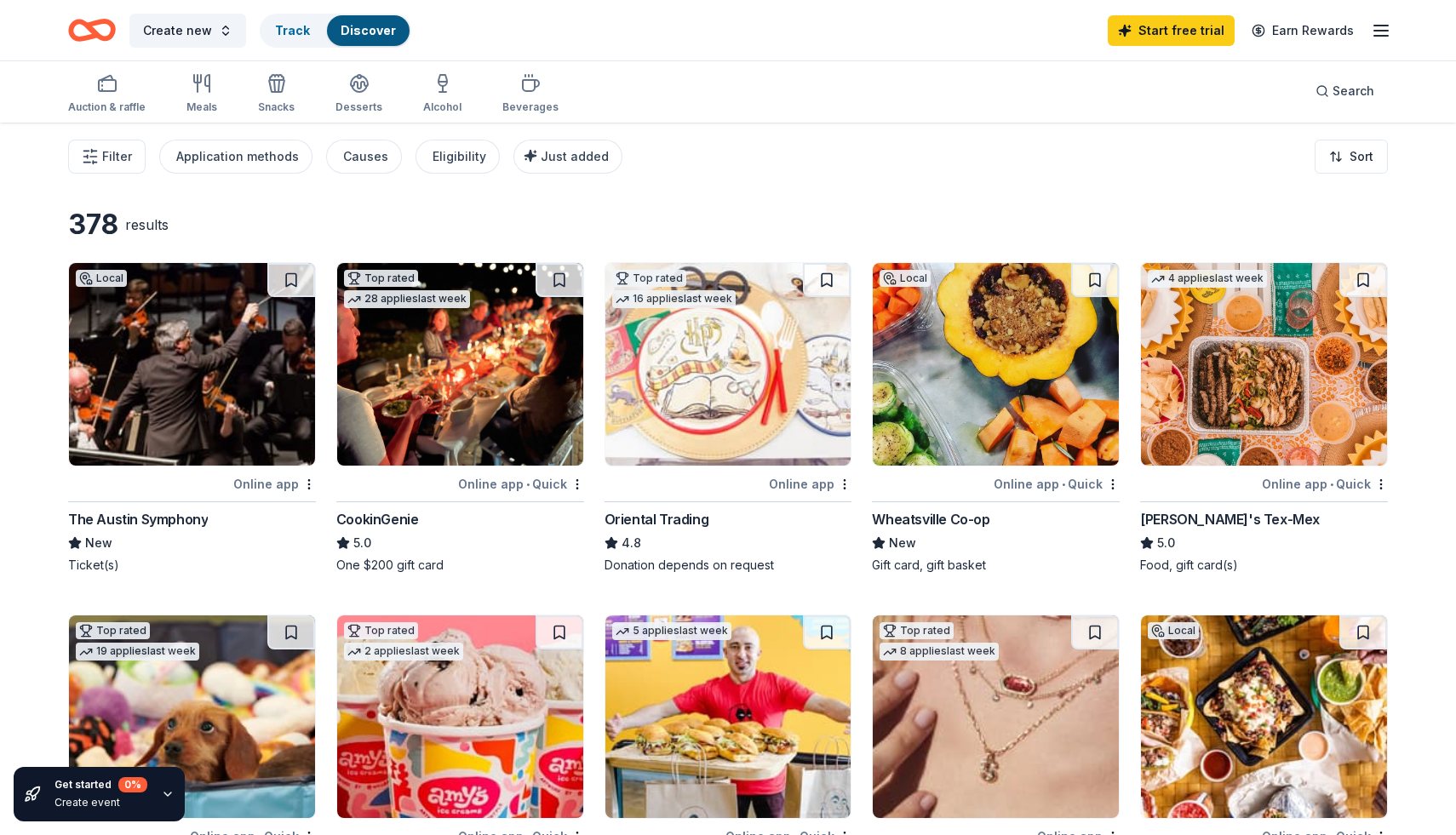
scroll to position [0, 0]
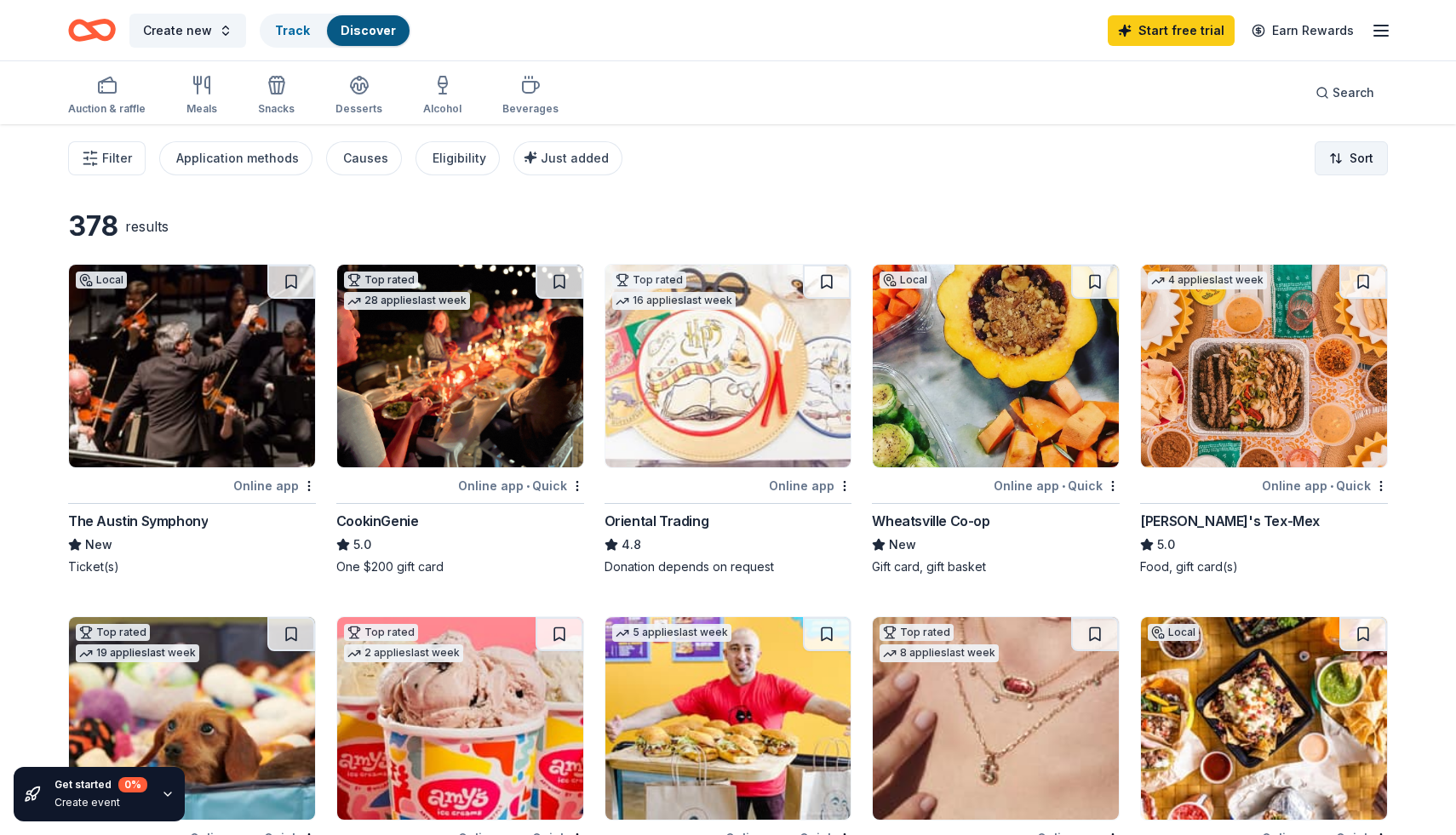
click at [1346, 164] on html "Create new Track Discover Start free trial Earn Rewards Auction & raffle Meals …" at bounding box center [728, 417] width 1456 height 835
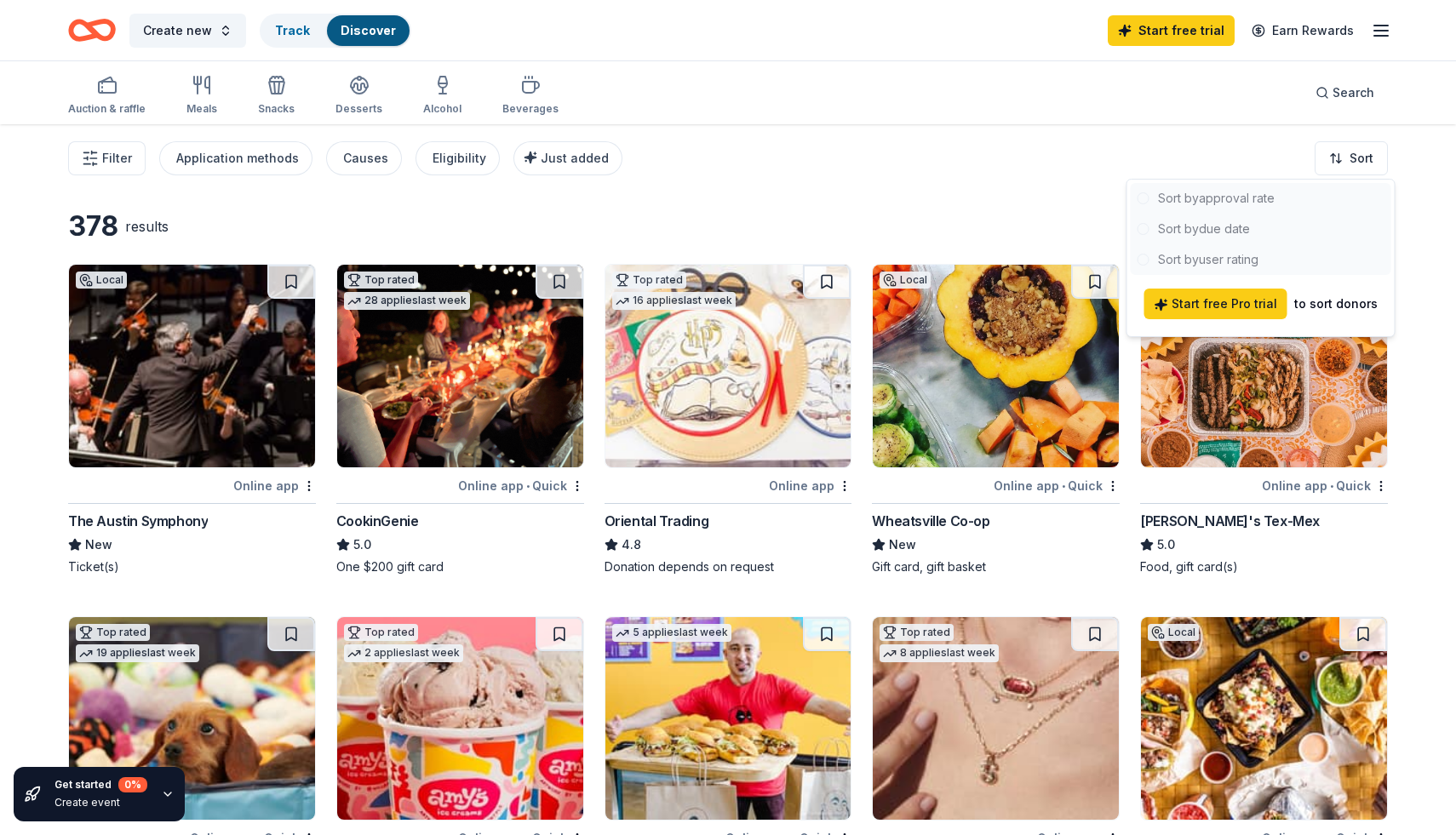
click at [1253, 201] on div at bounding box center [1261, 229] width 261 height 92
click at [1365, 160] on html "Create new Track Discover Start free trial Earn Rewards Auction & raffle Meals …" at bounding box center [728, 417] width 1456 height 835
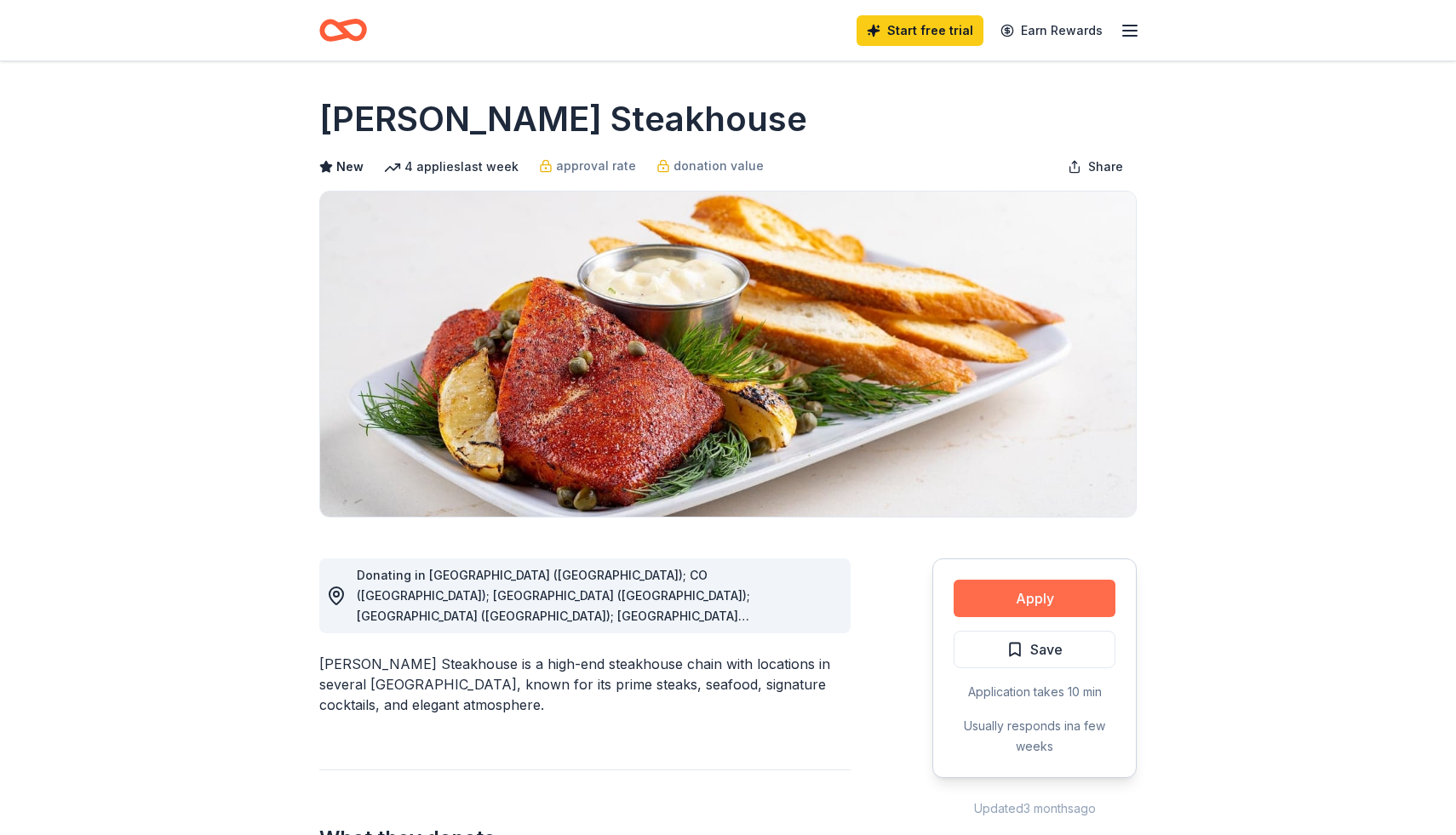
click at [1019, 601] on button "Apply" at bounding box center [1034, 598] width 162 height 38
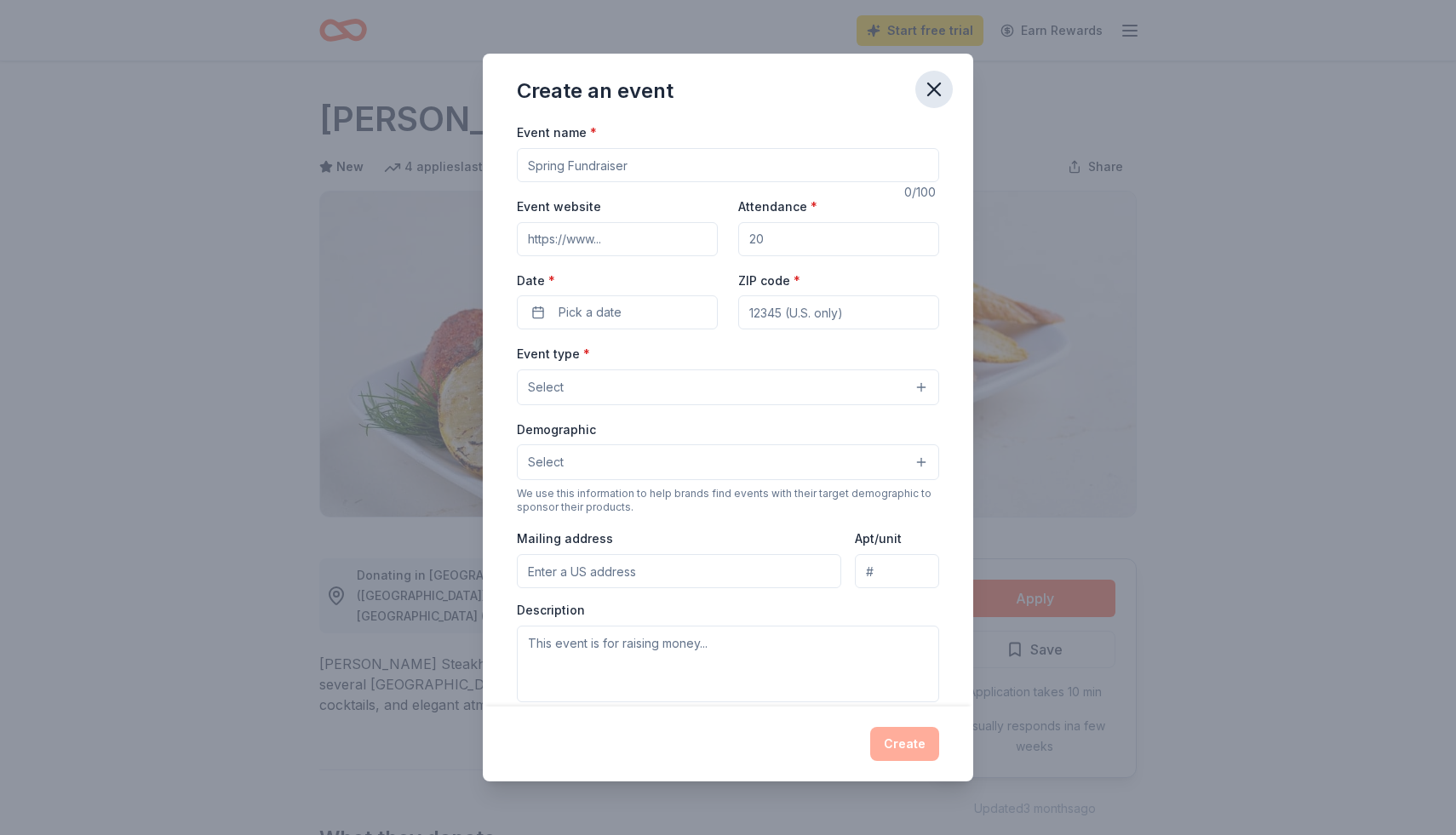
click at [940, 87] on icon "button" at bounding box center [934, 89] width 24 height 24
